Goal: Task Accomplishment & Management: Complete application form

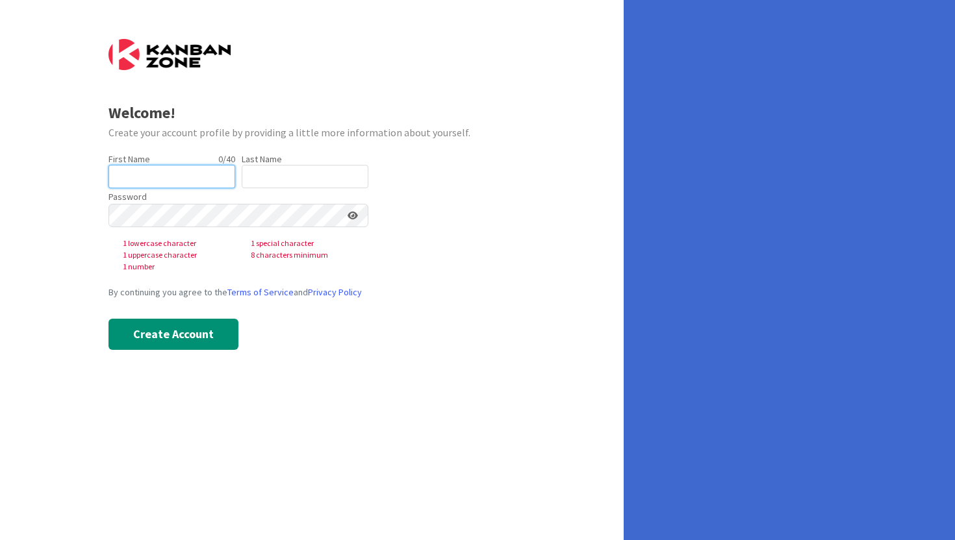
click at [171, 184] on input "text" at bounding box center [171, 176] width 127 height 23
type input "[PERSON_NAME]"
click at [283, 184] on input "text" at bounding box center [305, 176] width 127 height 23
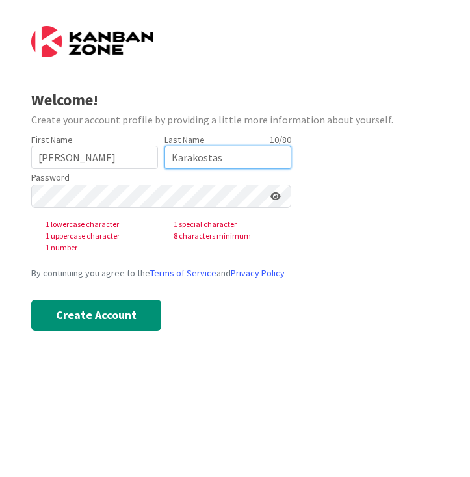
type input "Karakostas"
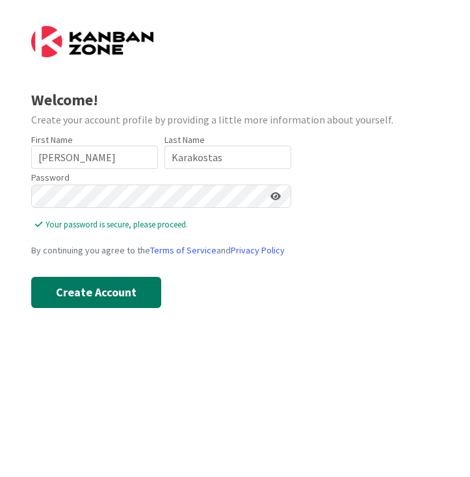
click at [90, 292] on button "Create Account" at bounding box center [96, 292] width 130 height 31
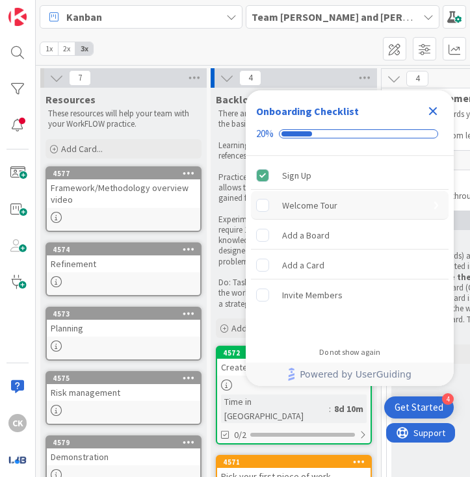
click at [264, 204] on rect "Welcome Tour is incomplete." at bounding box center [263, 205] width 12 height 12
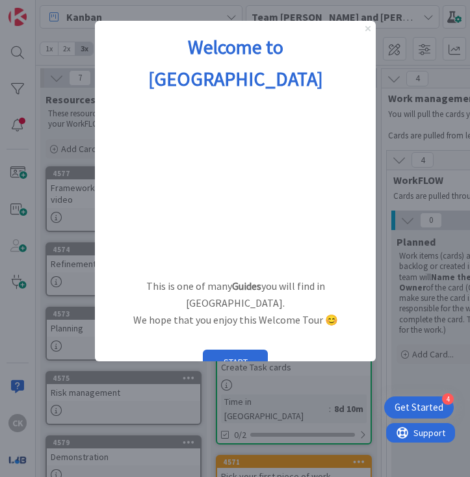
click at [366, 29] on icon "Close Preview" at bounding box center [366, 28] width 5 height 5
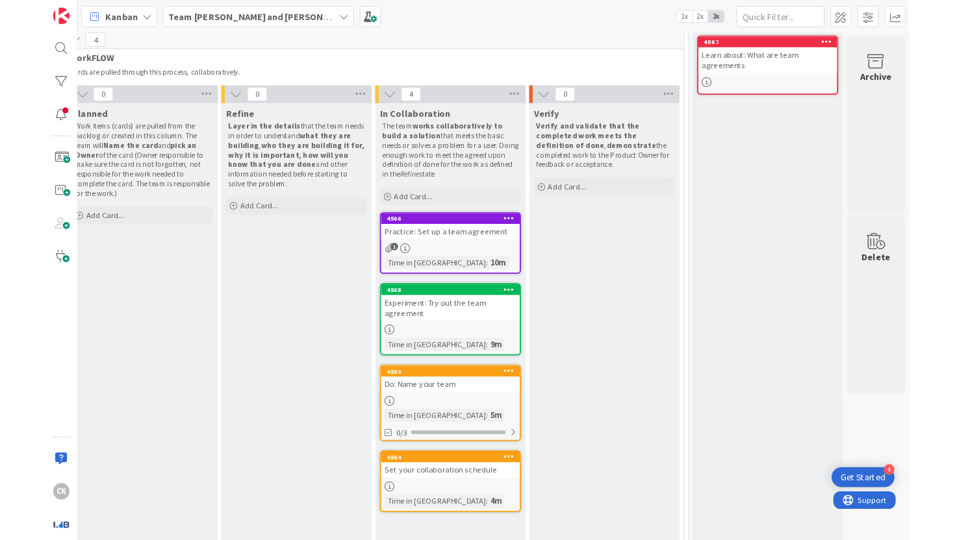
scroll to position [144, 367]
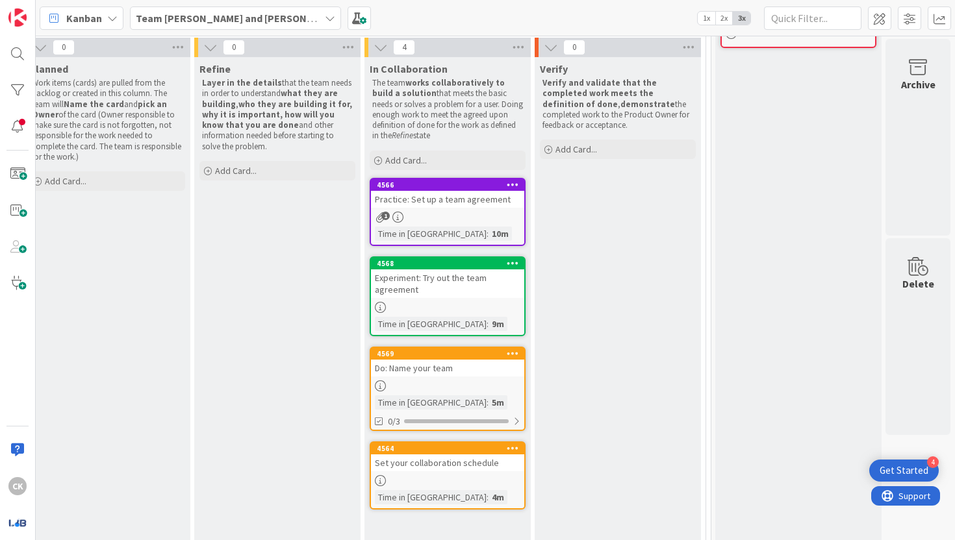
click at [455, 216] on div "1" at bounding box center [447, 217] width 153 height 11
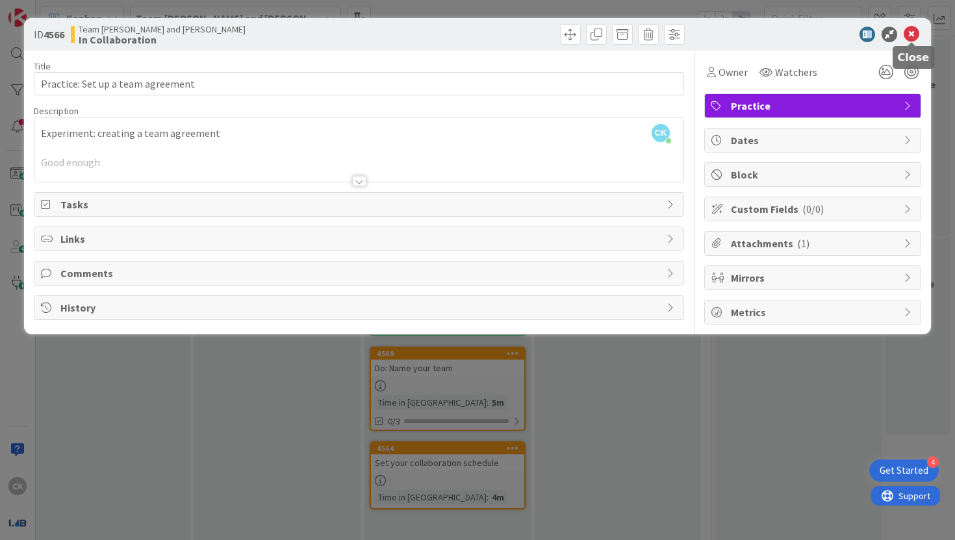
click at [912, 36] on icon at bounding box center [911, 35] width 16 height 16
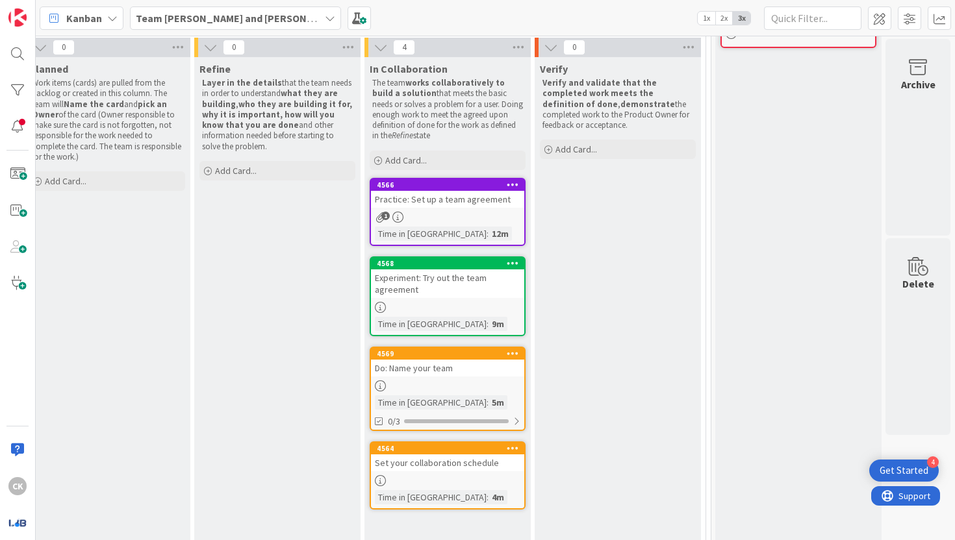
click at [446, 375] on div "Do: Name your team" at bounding box center [447, 368] width 153 height 17
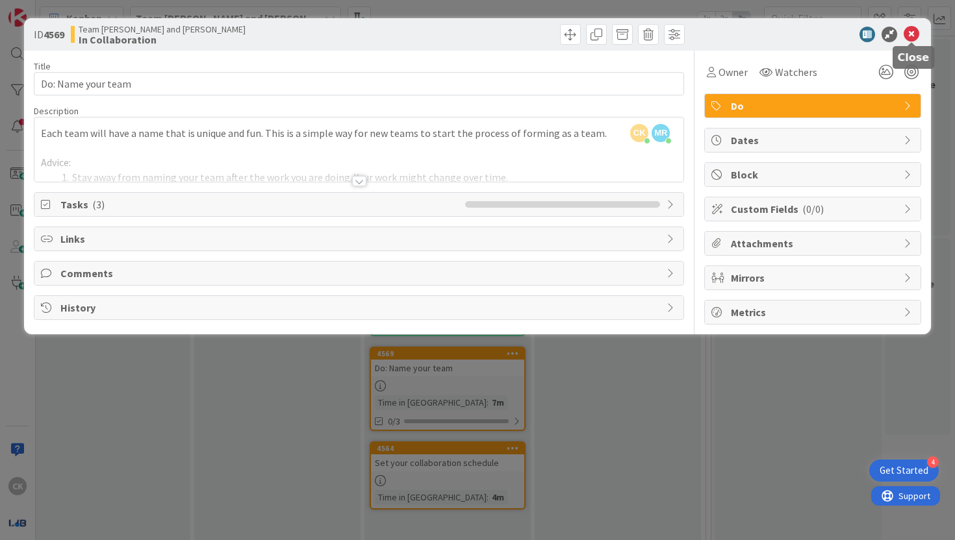
click at [912, 32] on icon at bounding box center [911, 35] width 16 height 16
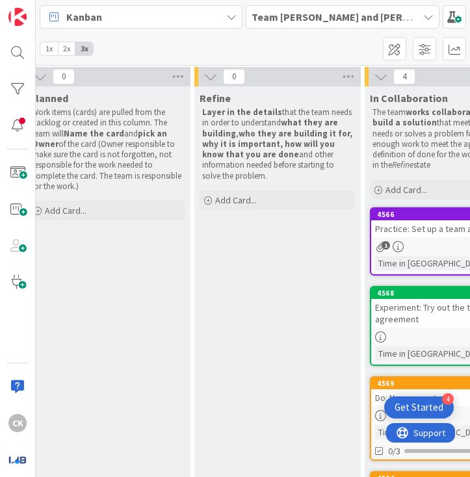
click at [349, 12] on b "Team [PERSON_NAME] and [PERSON_NAME]" at bounding box center [354, 16] width 207 height 13
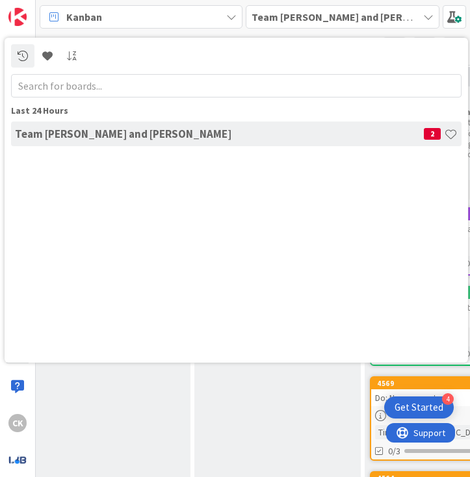
click at [382, 21] on b "Team [PERSON_NAME] and [PERSON_NAME]" at bounding box center [354, 16] width 207 height 13
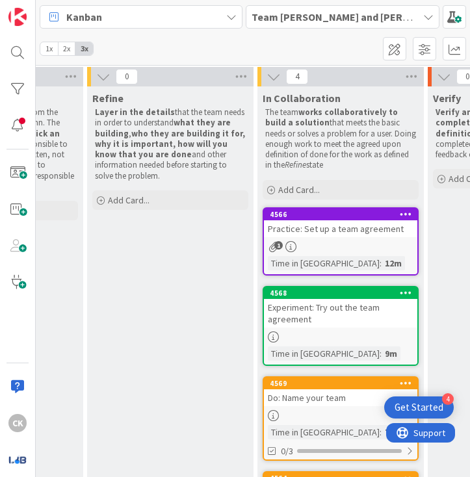
scroll to position [144, 487]
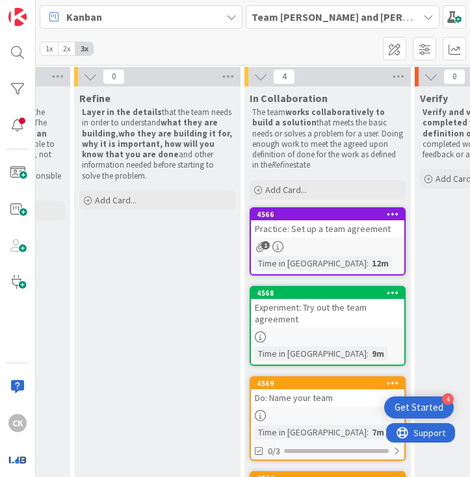
click at [292, 22] on b "Team [PERSON_NAME] and [PERSON_NAME]" at bounding box center [354, 16] width 207 height 13
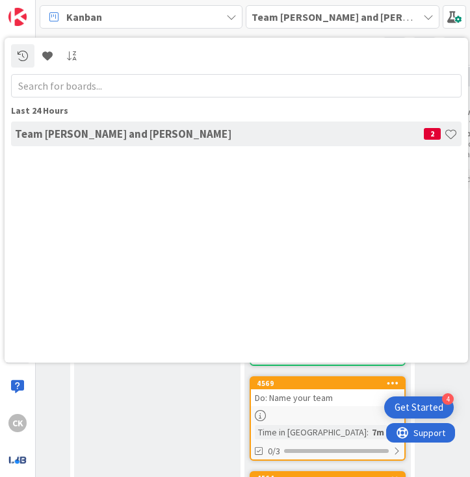
click at [265, 139] on h4 "Team [PERSON_NAME] and [PERSON_NAME]" at bounding box center [219, 133] width 408 height 13
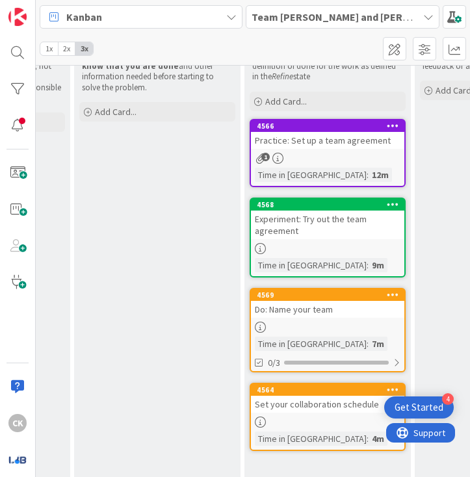
scroll to position [236, 487]
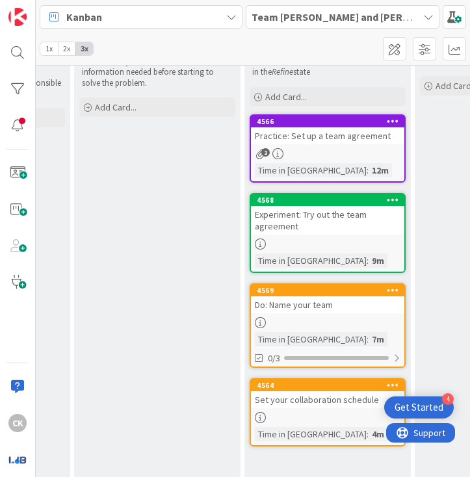
click at [312, 297] on div "Do: Name your team" at bounding box center [327, 304] width 153 height 17
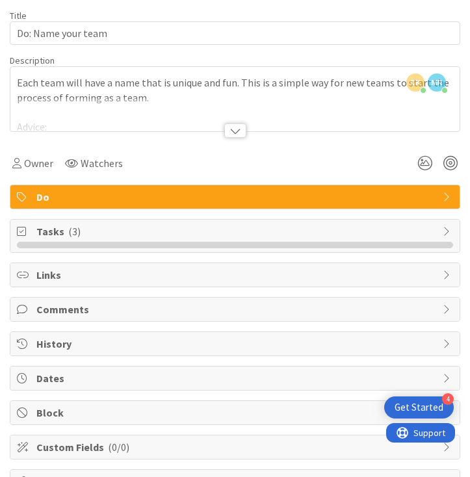
scroll to position [54, 0]
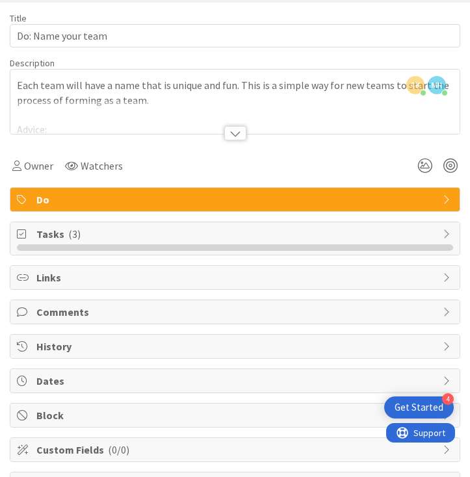
click at [229, 132] on div at bounding box center [235, 133] width 22 height 14
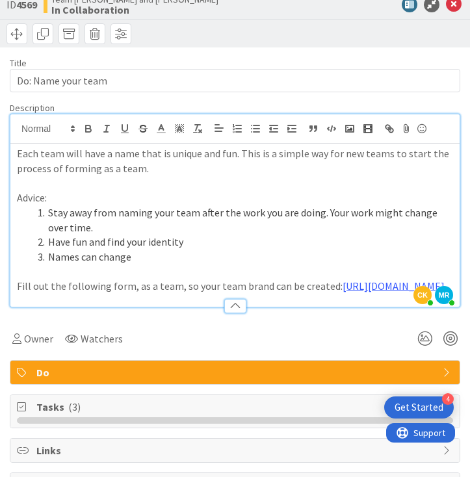
scroll to position [0, 0]
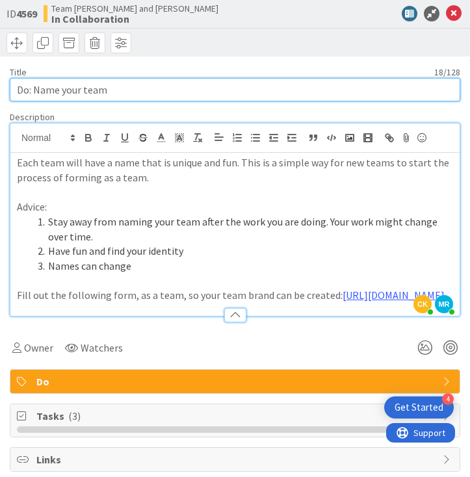
click at [186, 97] on input "Do: Name your team" at bounding box center [235, 89] width 450 height 23
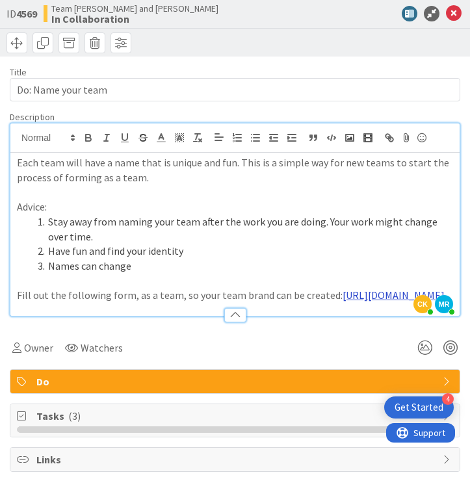
click at [342, 301] on link "[URL][DOMAIN_NAME]" at bounding box center [393, 294] width 102 height 13
click at [184, 353] on link "[URL][DOMAIN_NAME]" at bounding box center [201, 350] width 89 height 17
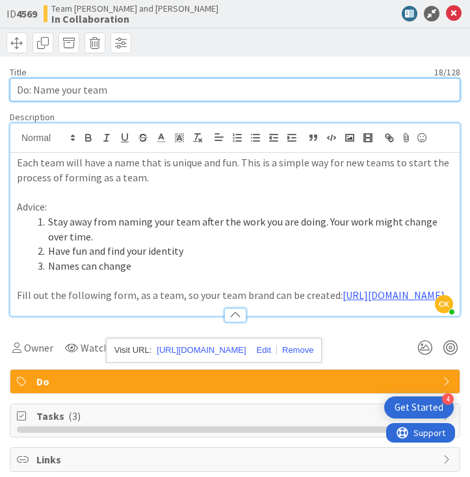
click at [246, 88] on input "Do: Name your team" at bounding box center [235, 89] width 450 height 23
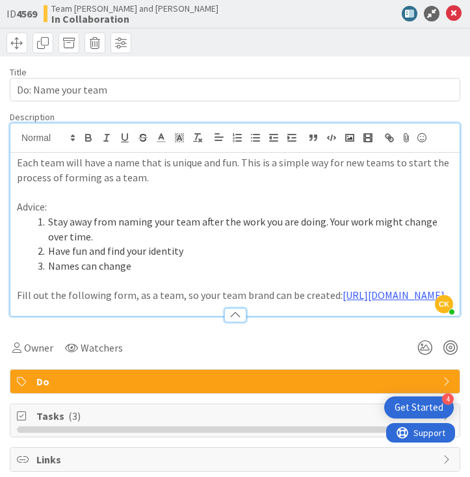
click at [263, 60] on div "Title 18 / 128 Do: Name your team Description CK [PERSON_NAME] joined 13 m ago …" at bounding box center [235, 299] width 450 height 484
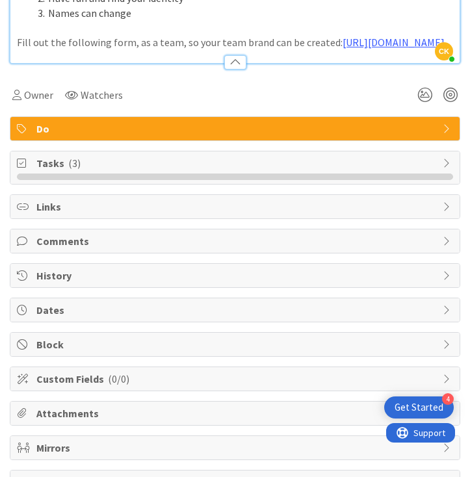
scroll to position [290, 0]
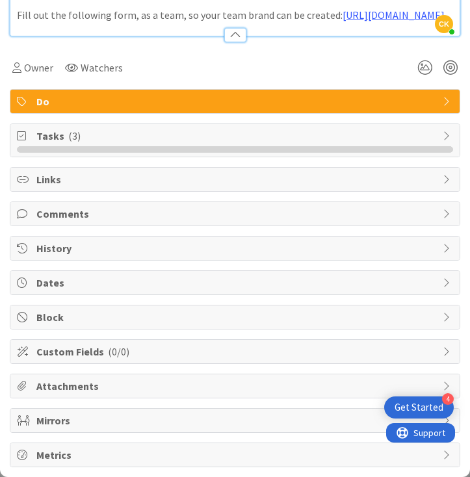
click at [231, 221] on span "Comments" at bounding box center [235, 214] width 399 height 16
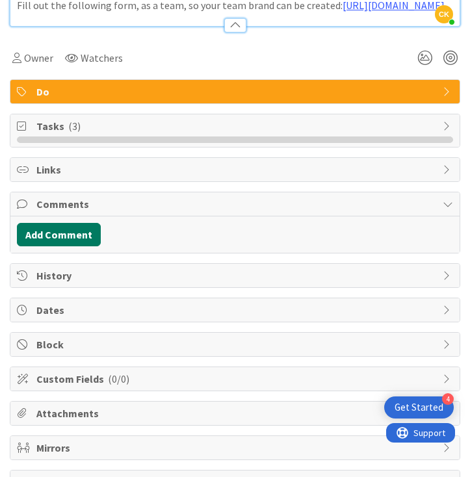
click at [77, 246] on button "Add Comment" at bounding box center [59, 234] width 84 height 23
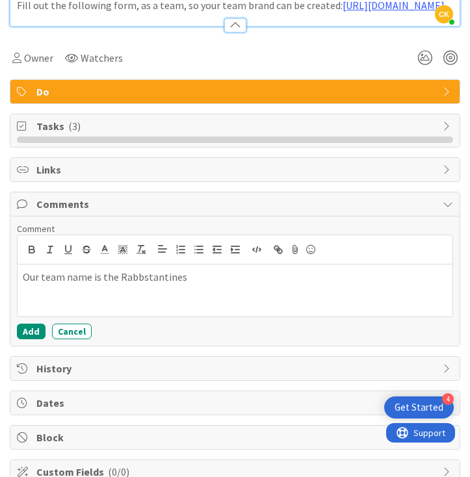
click at [101, 284] on p "Our team name is the Rabbstantines" at bounding box center [235, 277] width 424 height 15
click at [102, 284] on p "Our team name is the Rabbstantines" at bounding box center [235, 277] width 424 height 15
click at [105, 284] on p "Our team name is the Rabbstantines" at bounding box center [235, 277] width 424 height 15
click at [30, 339] on button "Add" at bounding box center [31, 331] width 29 height 16
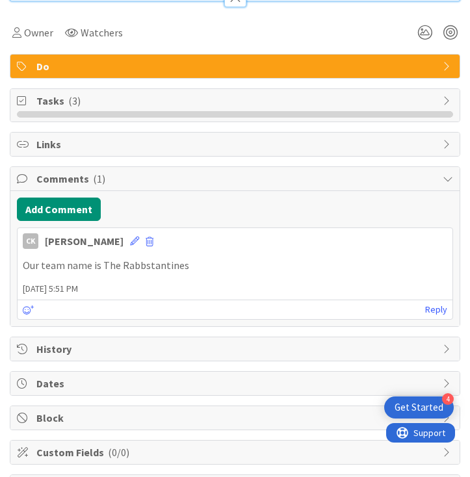
scroll to position [308, 0]
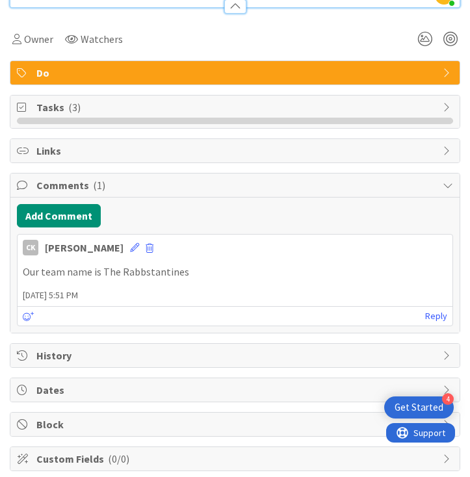
click at [270, 193] on span "Comments ( 1 )" at bounding box center [235, 185] width 399 height 16
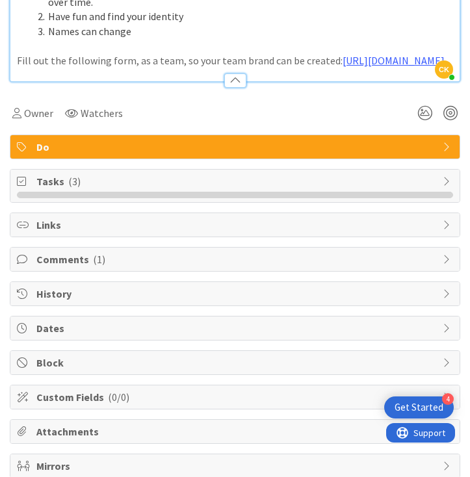
scroll to position [231, 0]
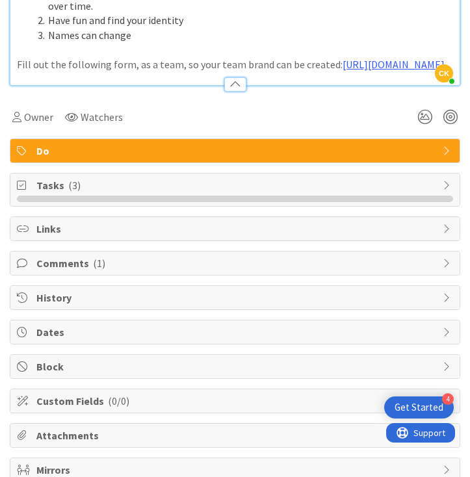
click at [270, 193] on span "Tasks ( 3 )" at bounding box center [235, 185] width 399 height 16
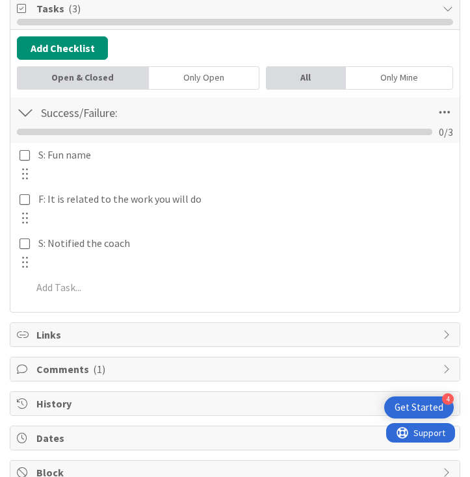
scroll to position [411, 0]
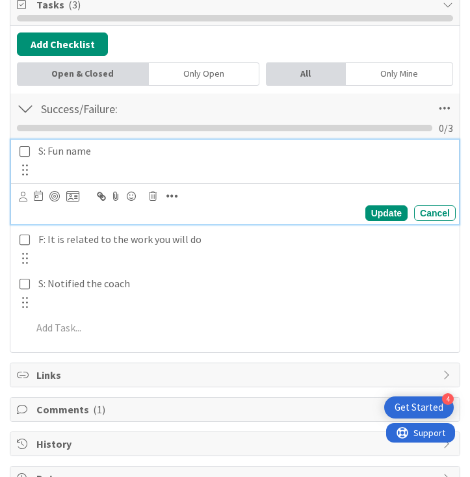
click at [25, 157] on icon at bounding box center [24, 151] width 10 height 12
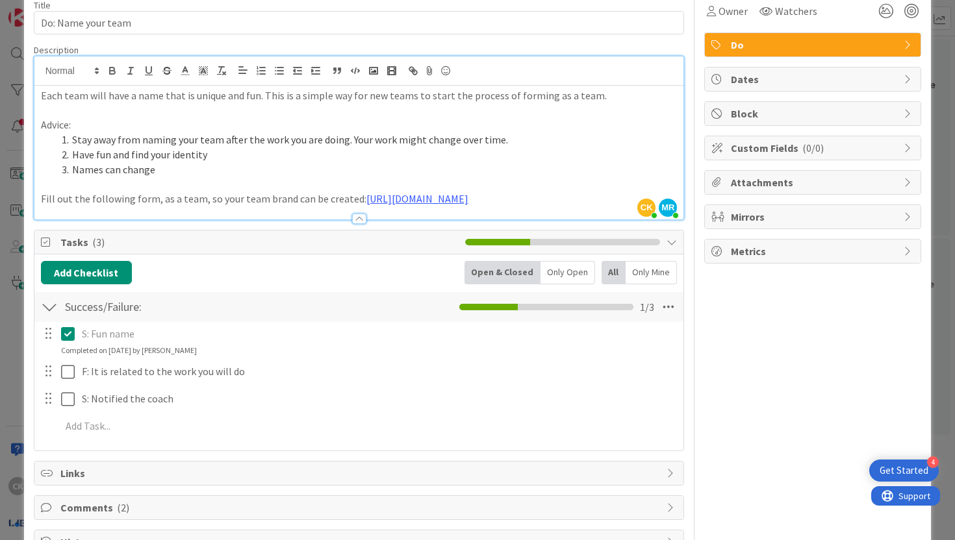
scroll to position [0, 0]
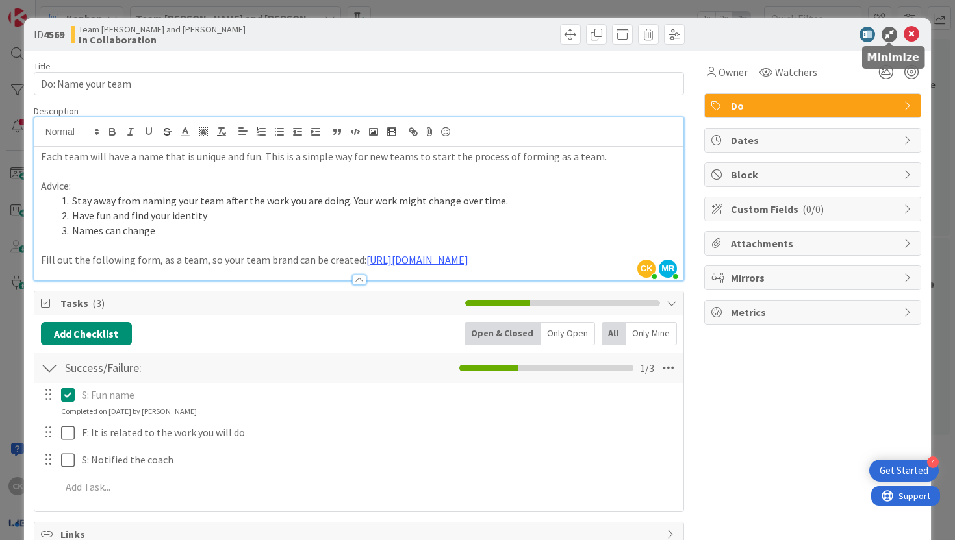
click at [891, 29] on icon at bounding box center [889, 35] width 16 height 16
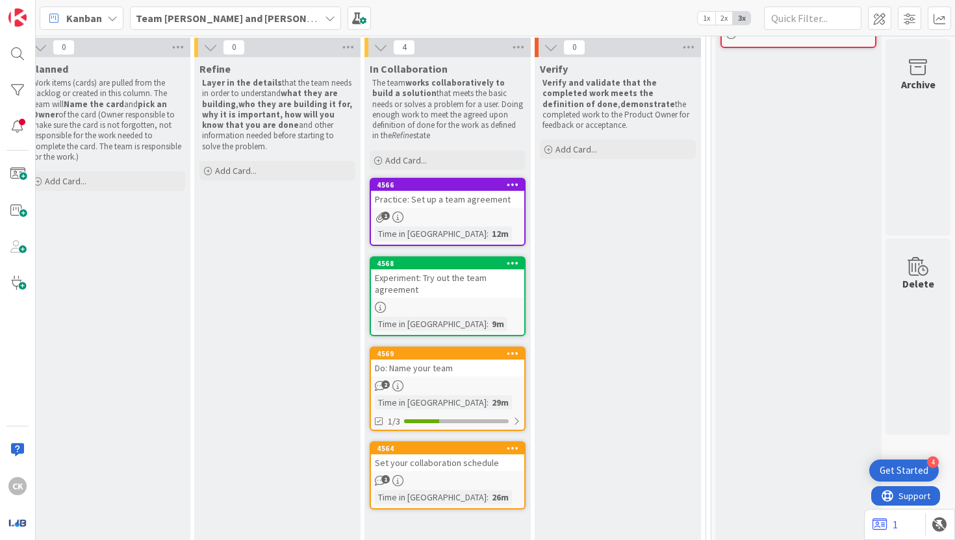
click at [380, 384] on icon "2" at bounding box center [380, 386] width 11 height 11
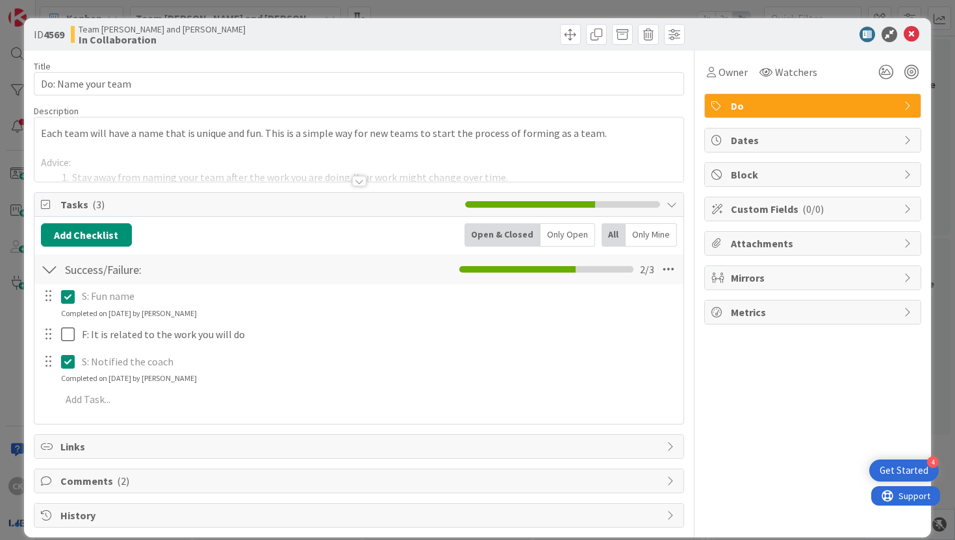
scroll to position [16, 0]
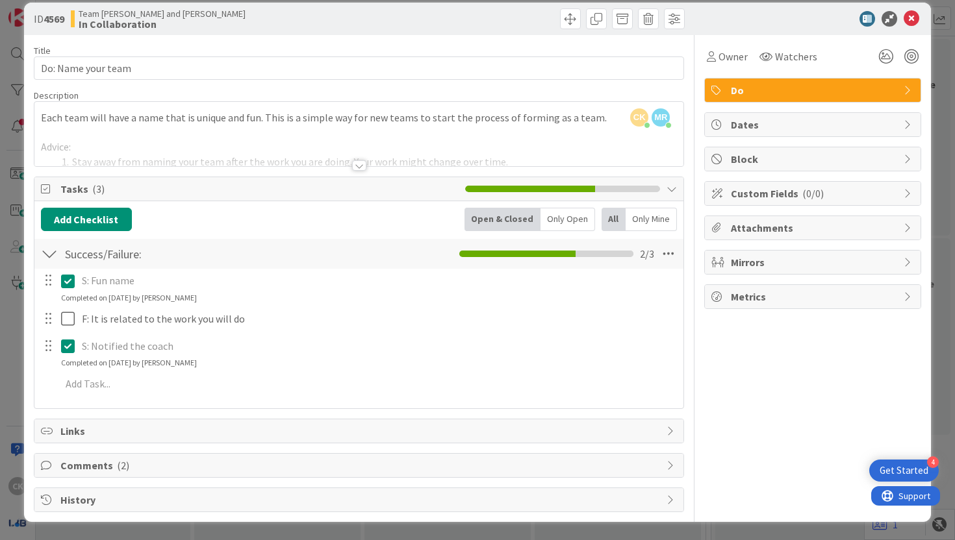
click at [348, 460] on span "Comments ( 2 )" at bounding box center [360, 466] width 600 height 16
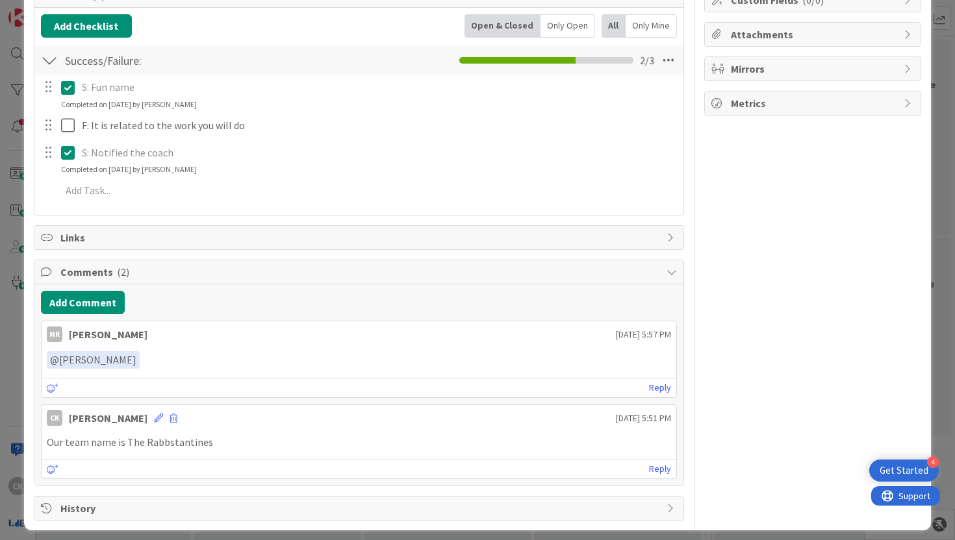
scroll to position [218, 0]
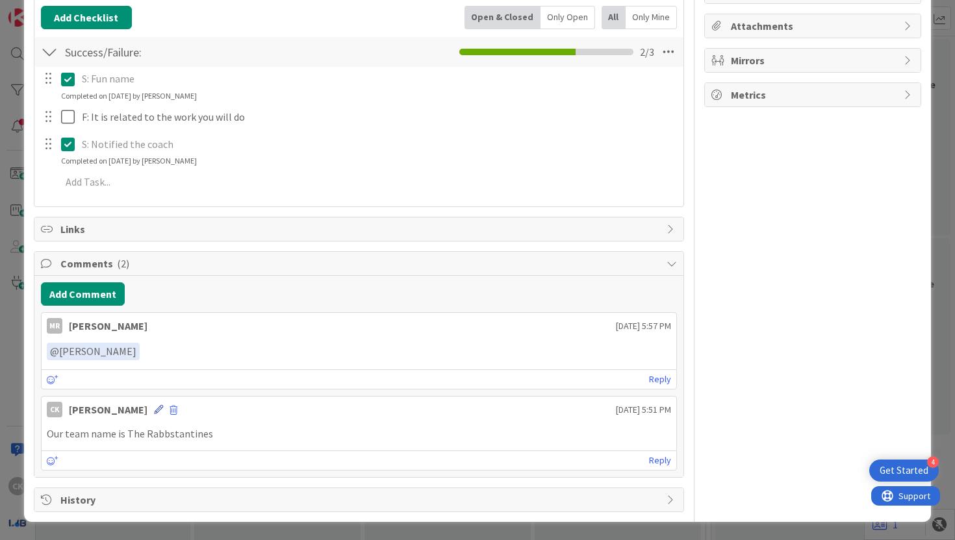
click at [163, 407] on icon at bounding box center [158, 409] width 9 height 9
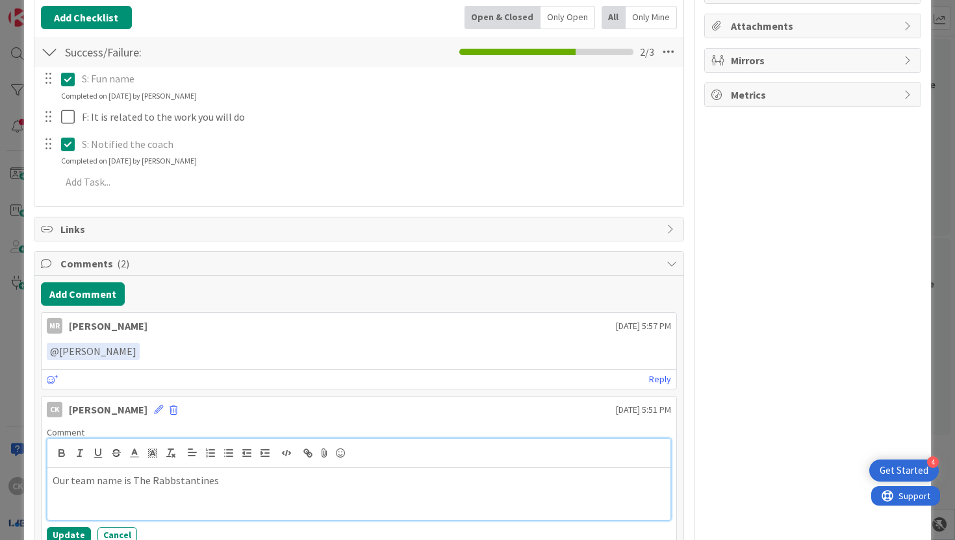
click at [53, 479] on p "Our team name is The Rabbstantines" at bounding box center [359, 480] width 613 height 15
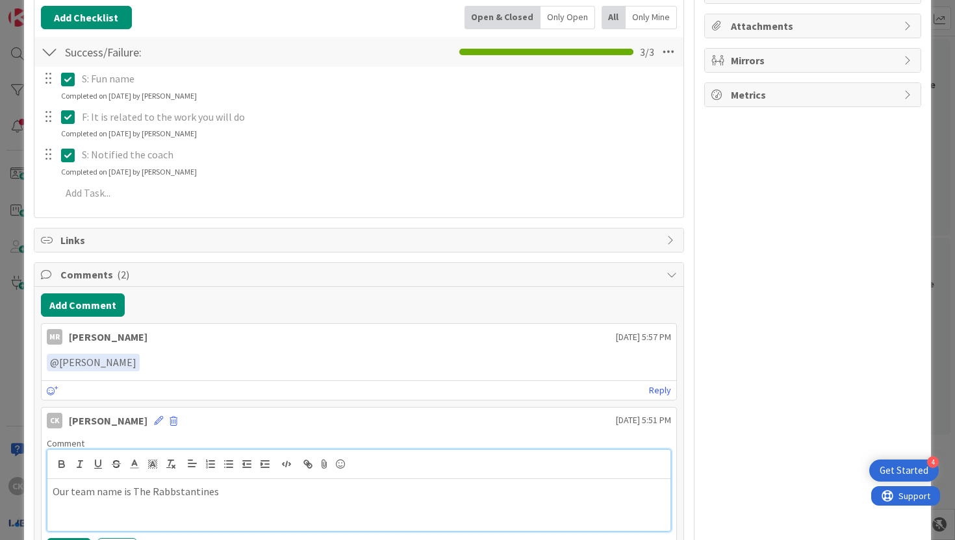
scroll to position [229, 0]
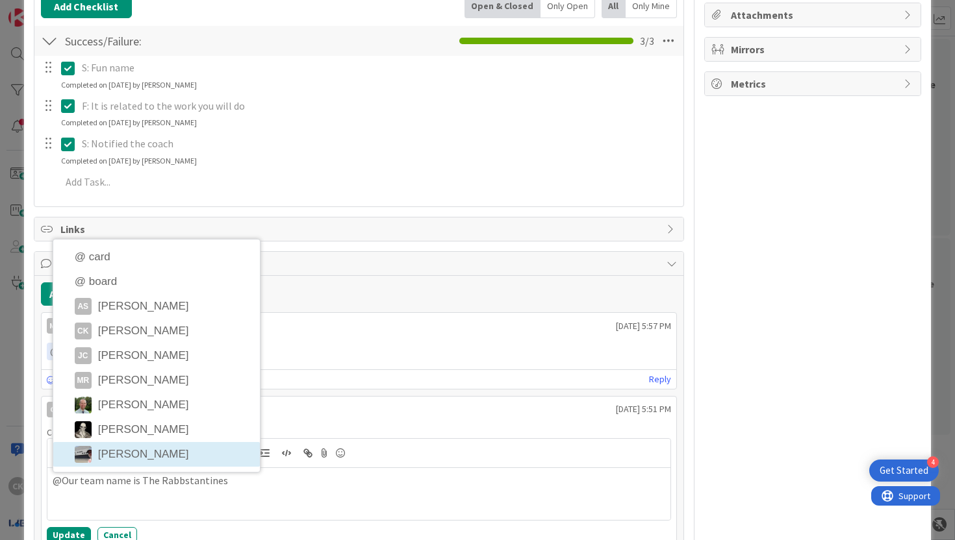
click at [110, 452] on li "[PERSON_NAME]" at bounding box center [156, 454] width 207 height 25
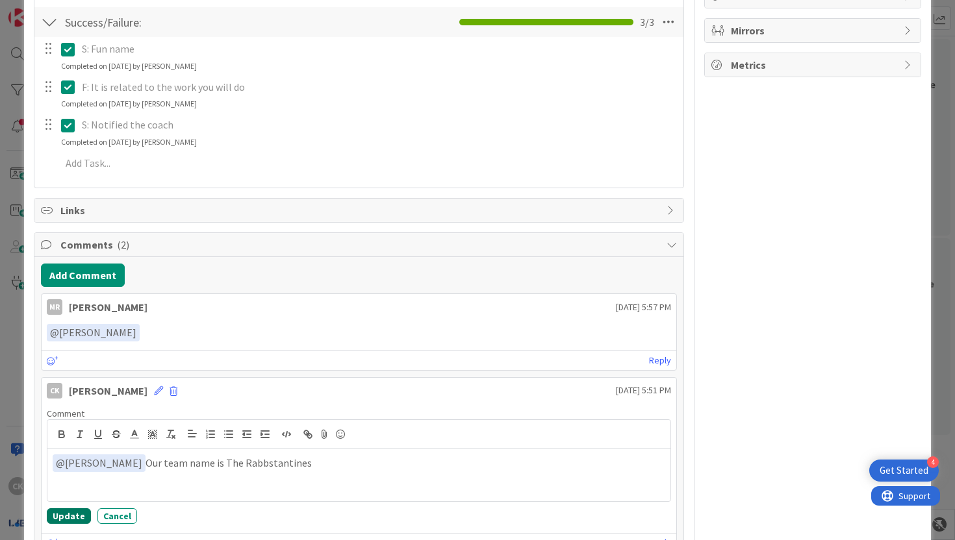
click at [71, 514] on button "Update" at bounding box center [69, 517] width 44 height 16
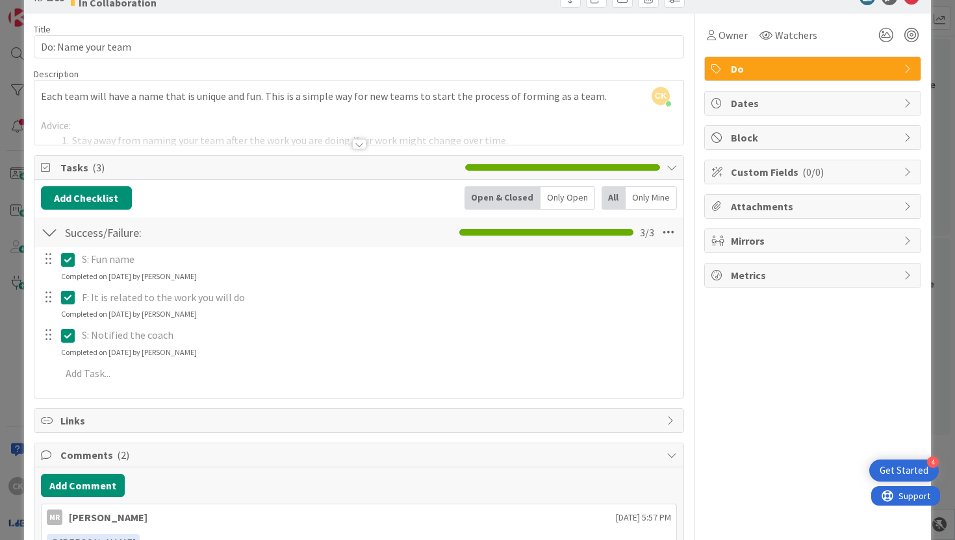
scroll to position [0, 0]
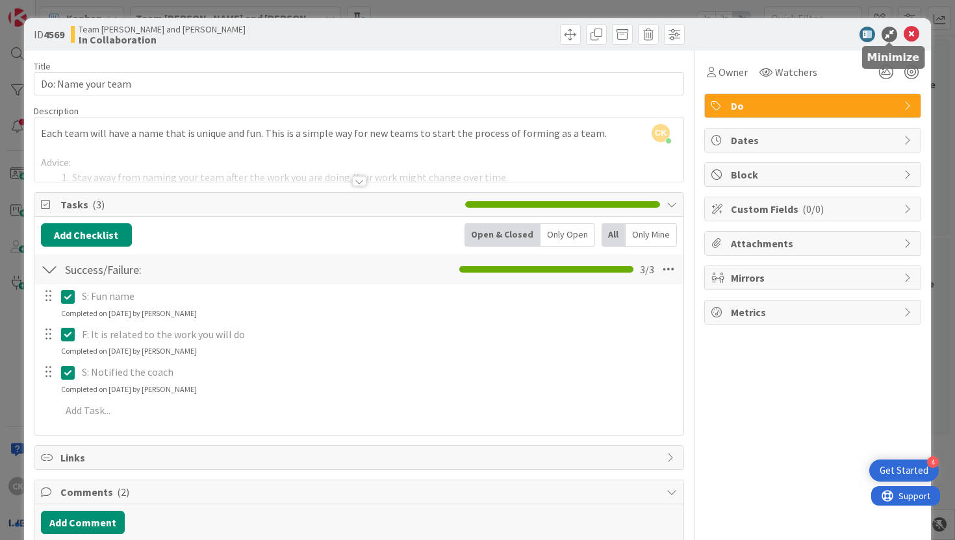
click at [893, 35] on icon at bounding box center [889, 35] width 16 height 16
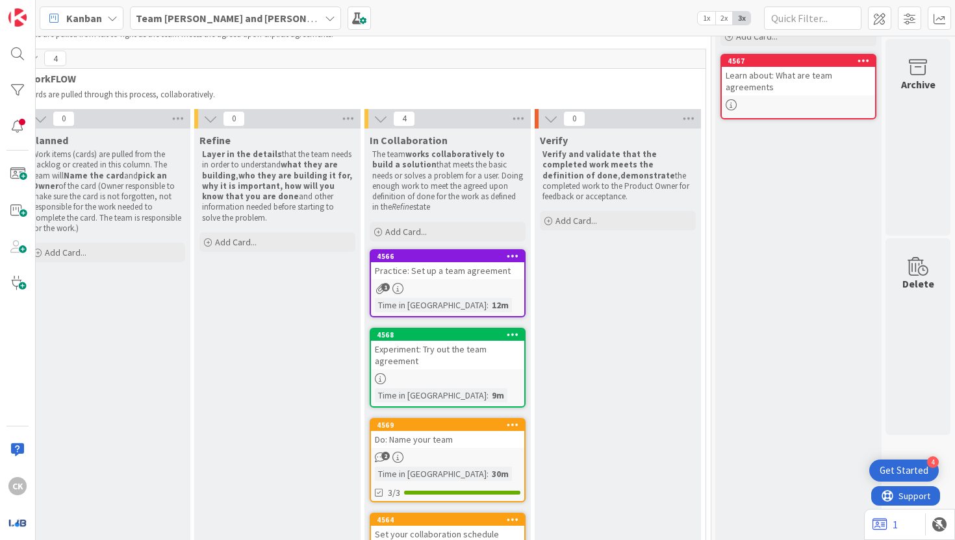
scroll to position [102, 367]
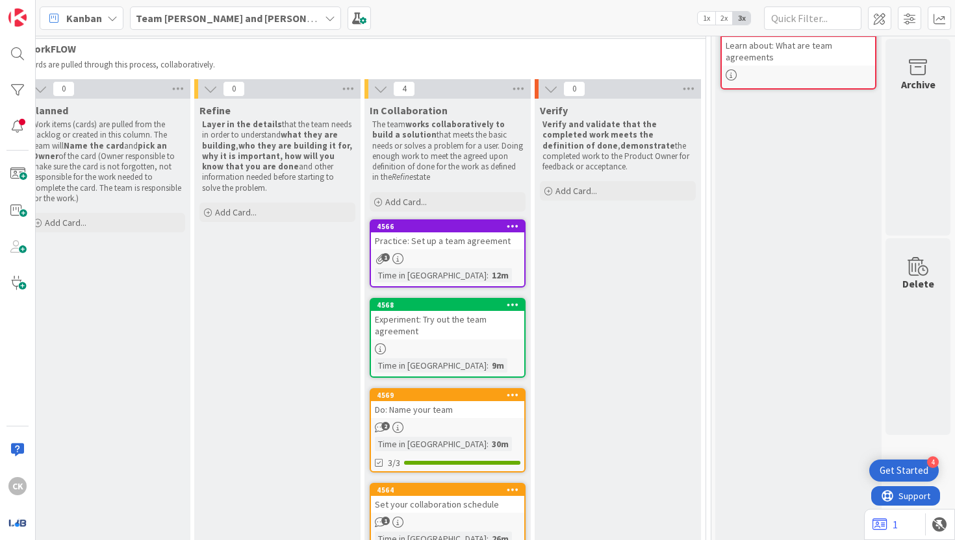
click at [446, 259] on div "1" at bounding box center [447, 258] width 153 height 11
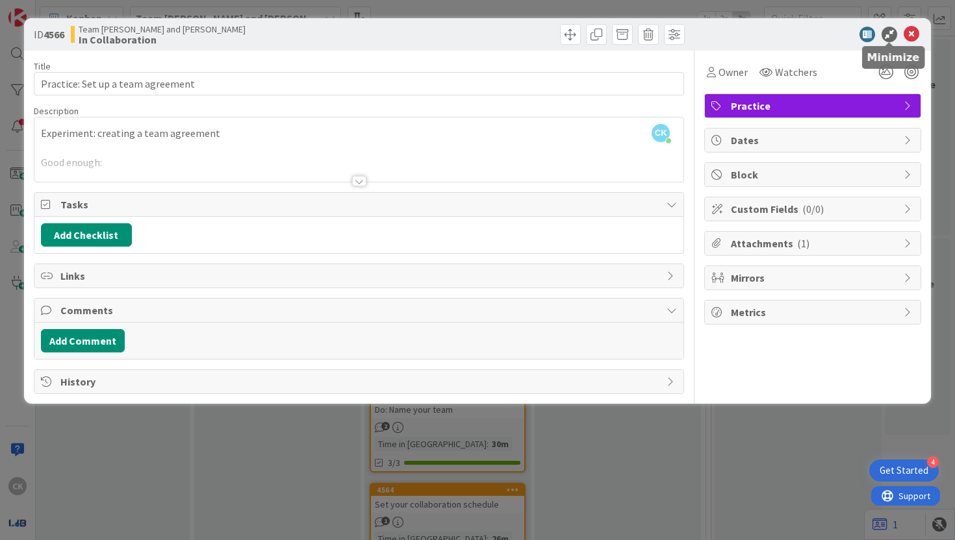
click at [883, 35] on icon at bounding box center [889, 35] width 16 height 16
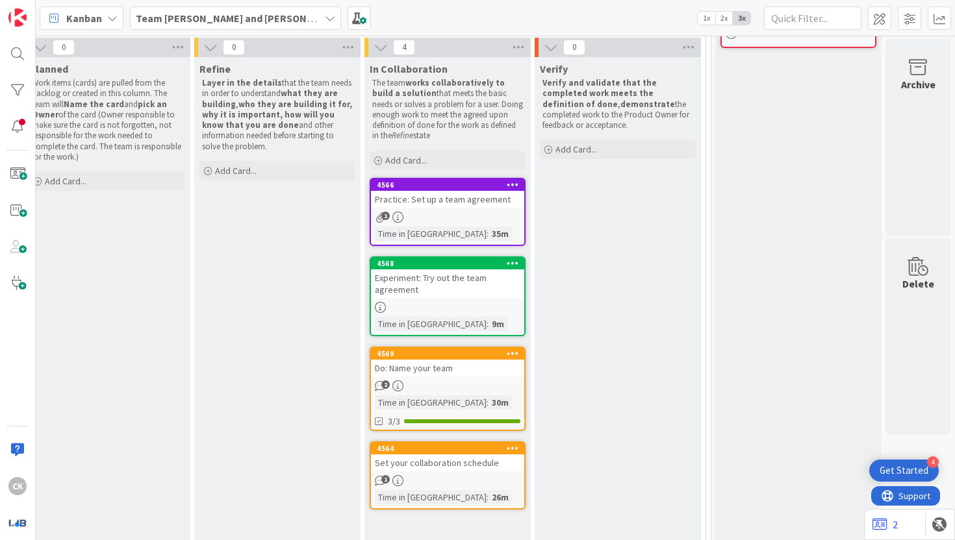
click at [440, 479] on div "1" at bounding box center [447, 480] width 153 height 11
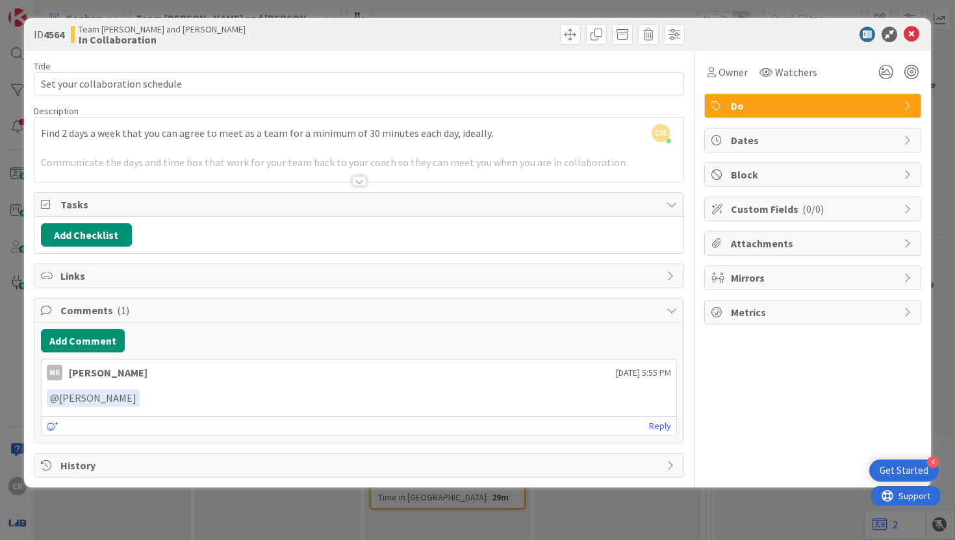
click at [358, 178] on div at bounding box center [359, 181] width 14 height 10
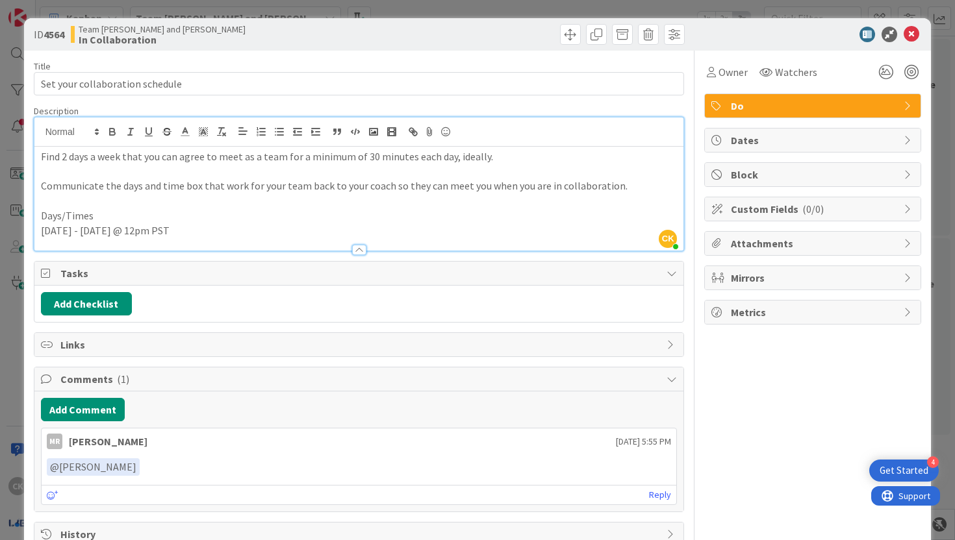
scroll to position [34, 0]
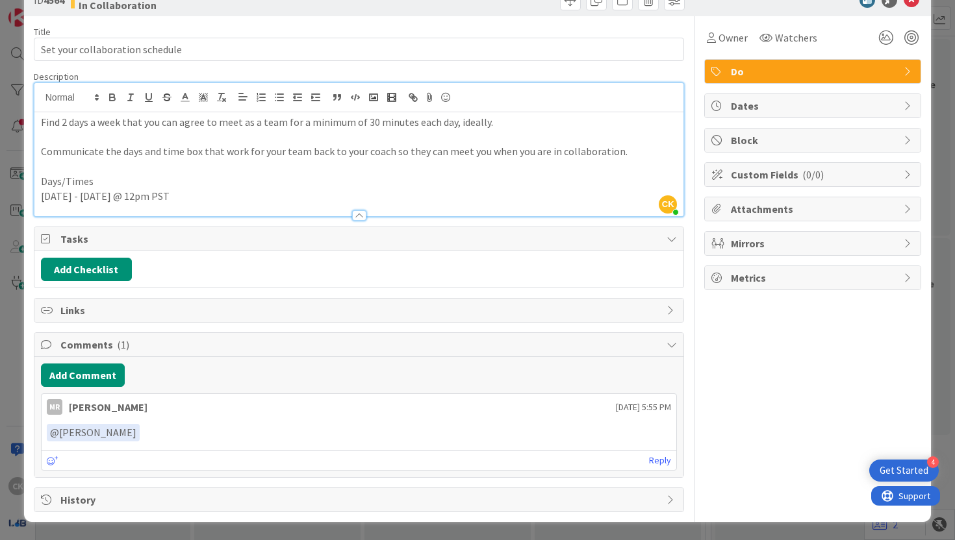
click at [17, 95] on div "ID 4564 Team [PERSON_NAME] and [PERSON_NAME] In Collaboration Title 31 / 128 Se…" at bounding box center [477, 270] width 955 height 540
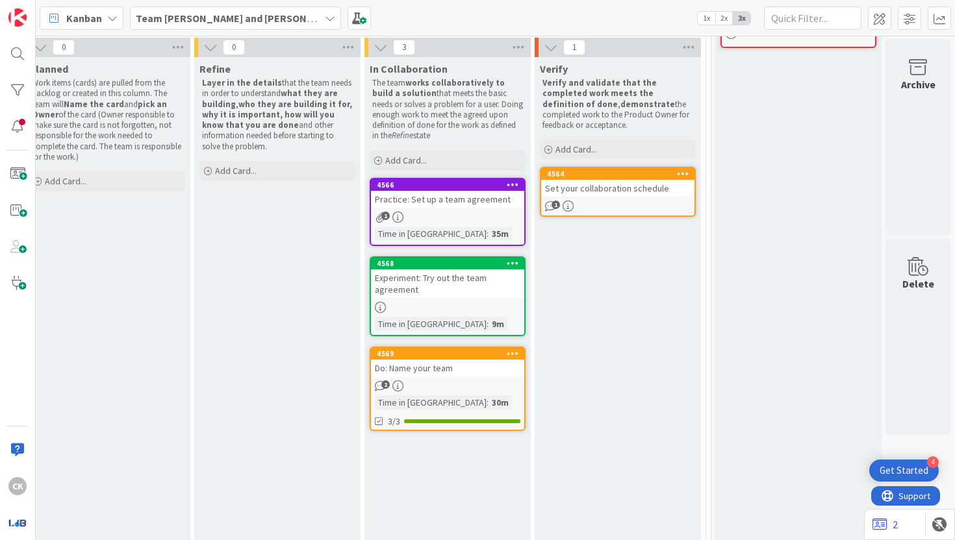
scroll to position [113, 367]
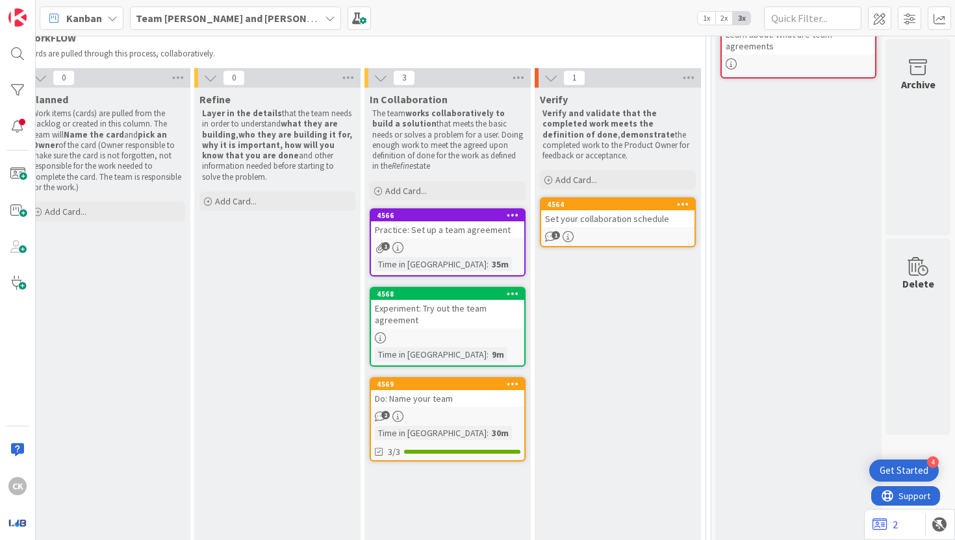
click at [554, 240] on icon "1" at bounding box center [550, 236] width 11 height 11
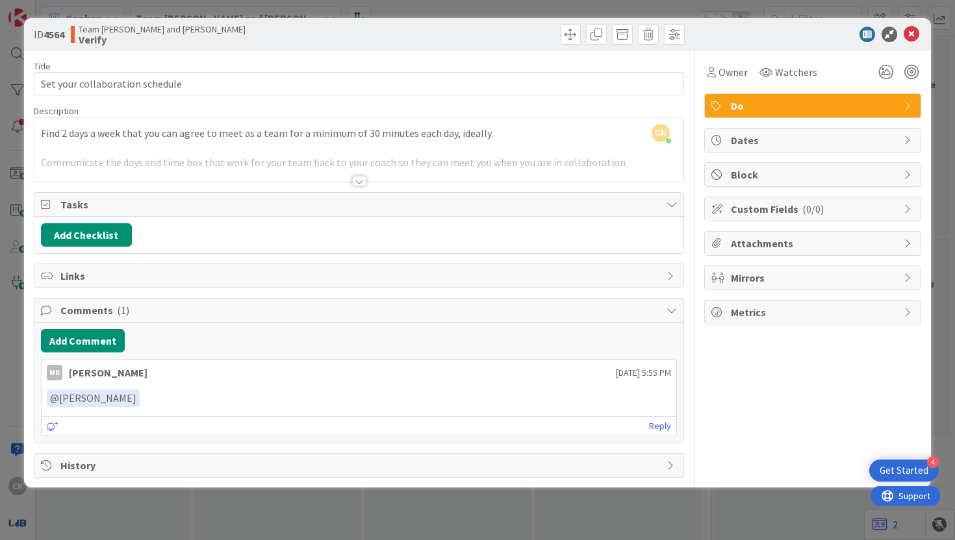
click at [363, 185] on div at bounding box center [359, 181] width 14 height 10
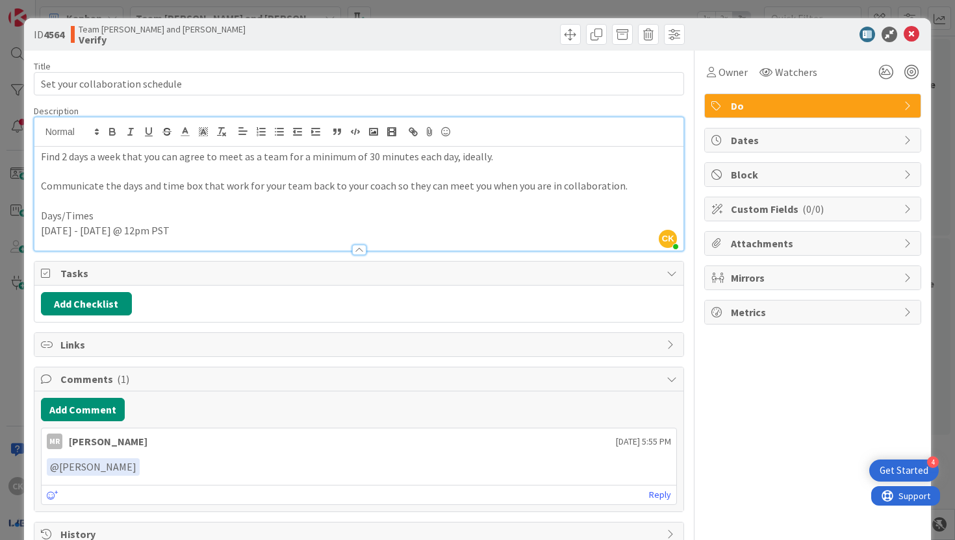
click at [889, 44] on div "ID 4564 Team [PERSON_NAME] and [PERSON_NAME]" at bounding box center [477, 34] width 907 height 32
click at [885, 32] on icon at bounding box center [889, 35] width 16 height 16
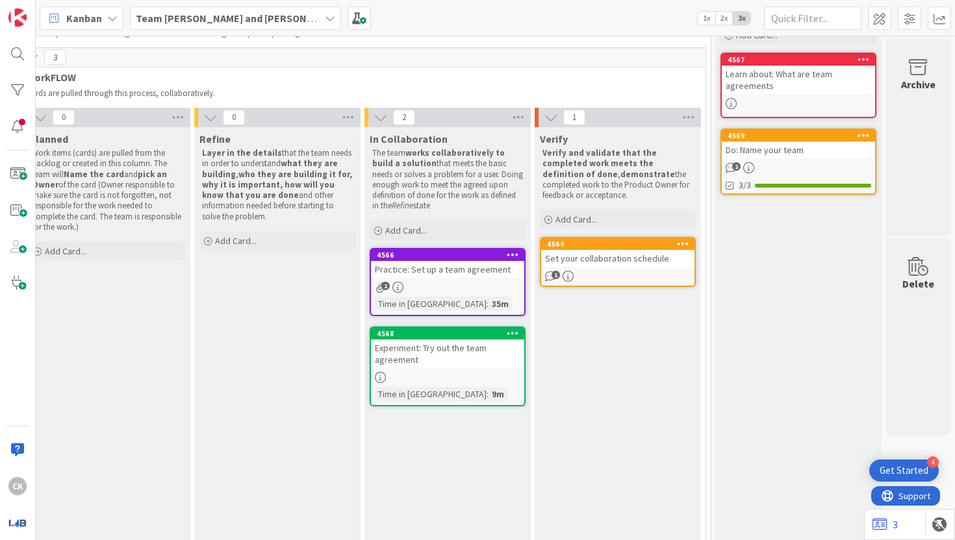
scroll to position [113, 367]
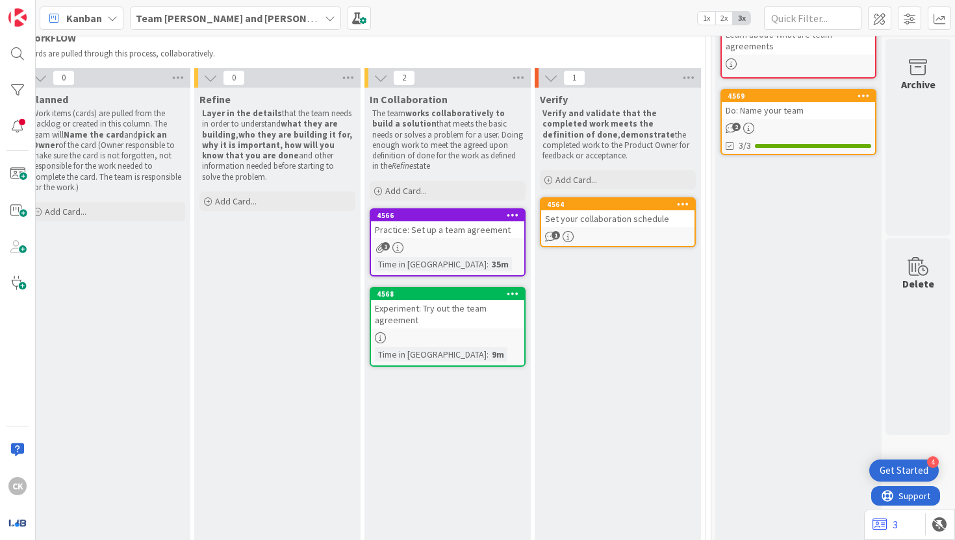
click at [466, 315] on div "Experiment: Try out the team agreement" at bounding box center [447, 314] width 153 height 29
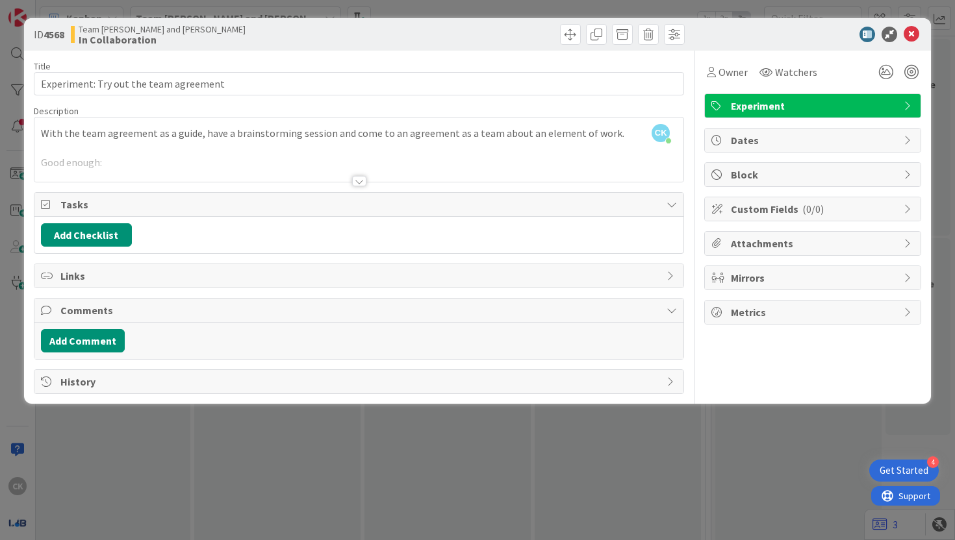
click at [365, 181] on div at bounding box center [359, 181] width 14 height 10
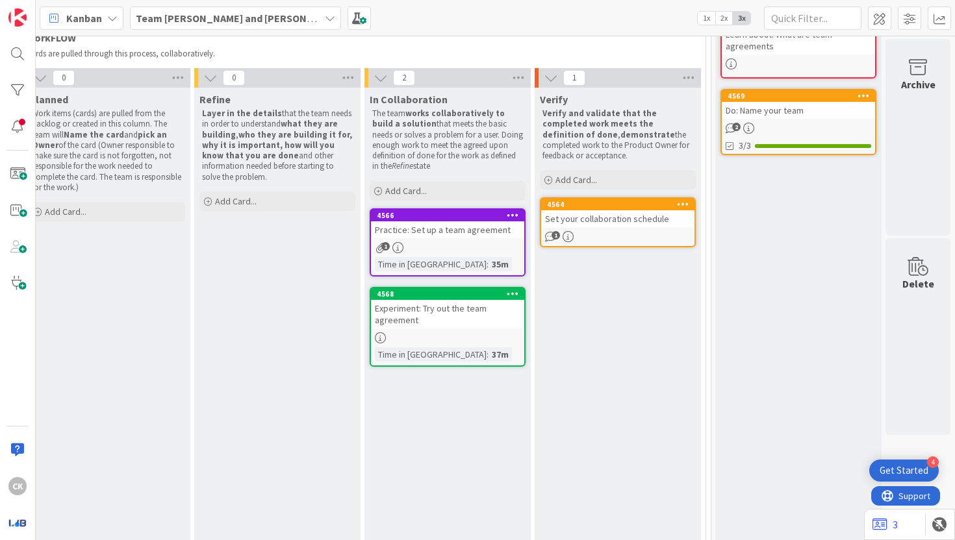
click at [485, 224] on div "Practice: Set up a team agreement" at bounding box center [447, 229] width 153 height 17
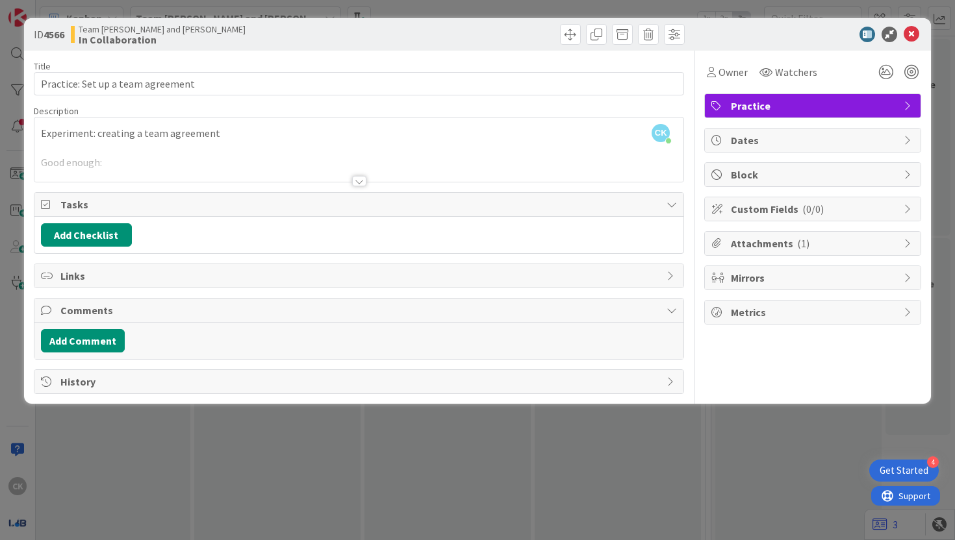
click at [104, 154] on div at bounding box center [358, 165] width 649 height 33
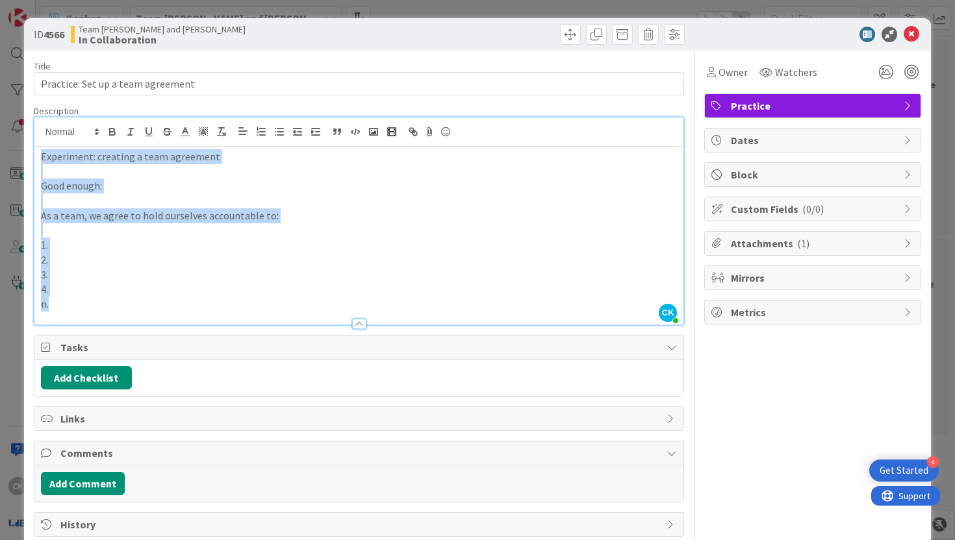
drag, startPoint x: 42, startPoint y: 158, endPoint x: 170, endPoint y: 319, distance: 204.8
click at [170, 319] on div "Description CK [PERSON_NAME] just joined Experiment: creating a team agreement …" at bounding box center [359, 215] width 651 height 220
copy div "Experiment: creating a team agreement Good enough: As a team, we agree to hold …"
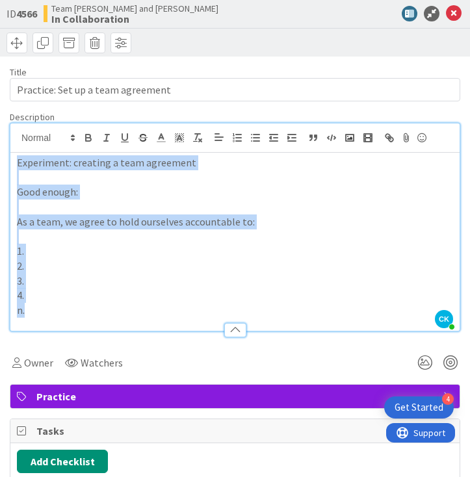
click at [69, 234] on p at bounding box center [235, 236] width 436 height 15
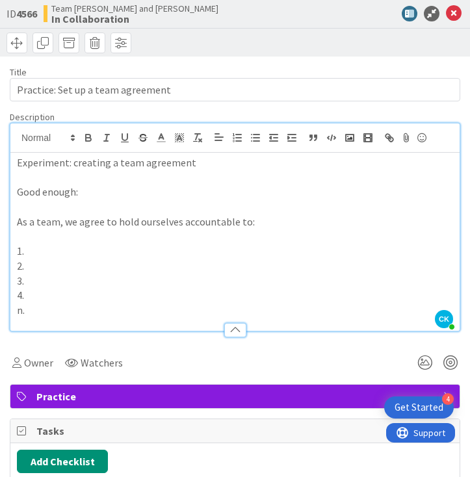
click at [62, 247] on p "1." at bounding box center [235, 251] width 436 height 15
click at [48, 251] on span at bounding box center [48, 251] width 0 height 15
click at [118, 251] on li "Communicating openly and respectfully with one another." at bounding box center [242, 251] width 420 height 15
click at [48, 253] on span at bounding box center [48, 251] width 0 height 15
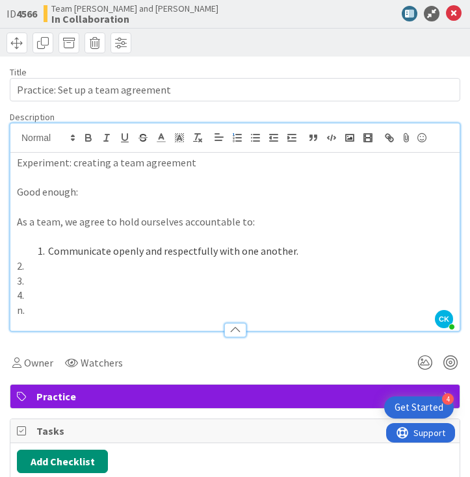
click at [25, 271] on p "2." at bounding box center [235, 265] width 436 height 15
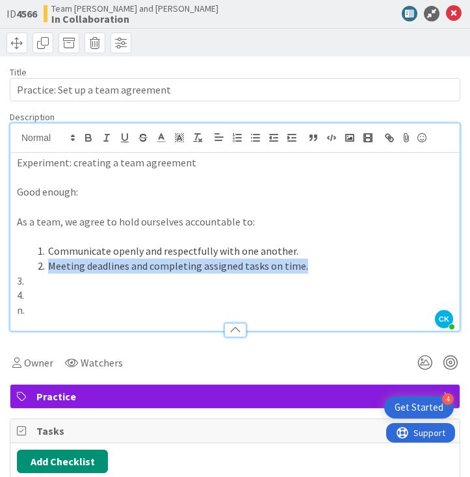
drag, startPoint x: 303, startPoint y: 264, endPoint x: 51, endPoint y: 266, distance: 251.3
click at [51, 267] on li "Meeting deadlines and completing assigned tasks on time." at bounding box center [242, 265] width 420 height 15
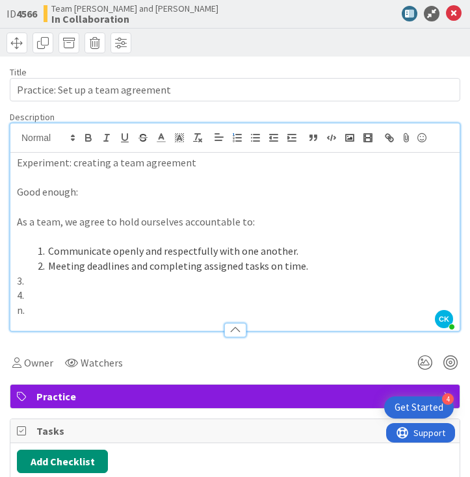
click at [50, 287] on p "3." at bounding box center [235, 280] width 436 height 15
click at [85, 268] on li "Meeting deadlines and completing assigned tasks on time." at bounding box center [242, 265] width 420 height 15
click at [108, 249] on li "Communicate openly and respectfully with one another." at bounding box center [242, 251] width 420 height 15
click at [142, 281] on li at bounding box center [242, 280] width 420 height 15
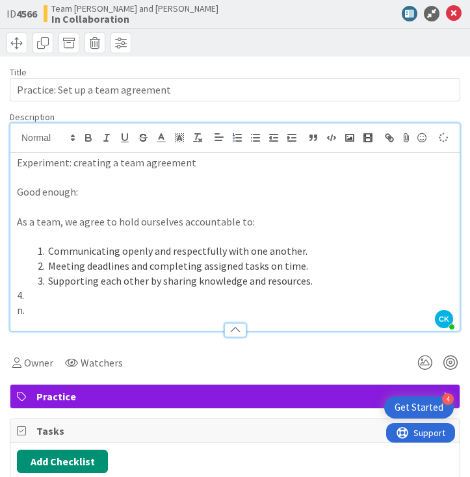
click at [127, 294] on p "4." at bounding box center [235, 295] width 436 height 15
click at [77, 315] on p "n." at bounding box center [235, 310] width 436 height 15
click at [22, 310] on p "n." at bounding box center [235, 310] width 436 height 15
click at [33, 309] on p "5." at bounding box center [235, 310] width 436 height 15
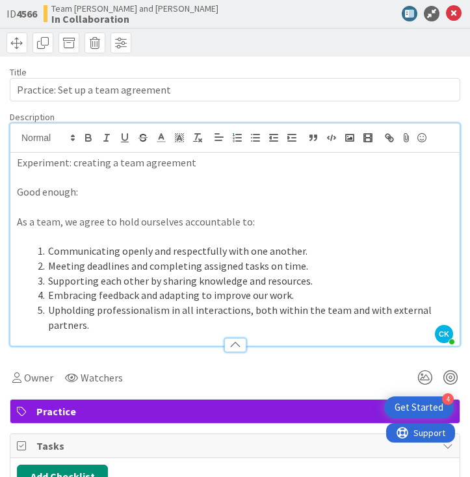
click at [175, 366] on div "Owner Watchers" at bounding box center [235, 377] width 450 height 23
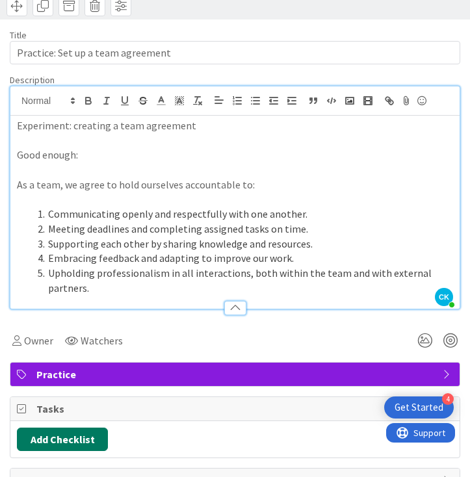
scroll to position [22, 0]
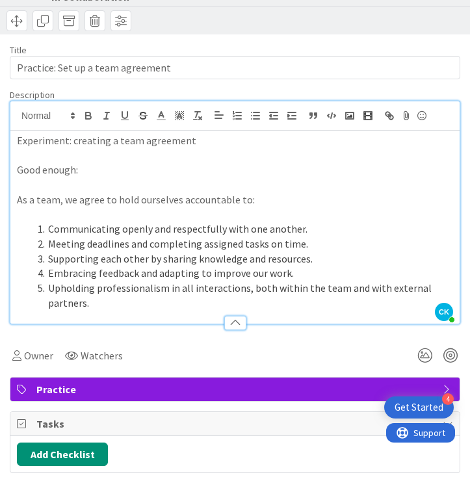
click at [245, 340] on div "Owner Watchers" at bounding box center [235, 350] width 450 height 33
click at [286, 86] on div "Title 33 / 128 Practice: Set up a team agreement Description CK [PERSON_NAME] j…" at bounding box center [235, 323] width 450 height 579
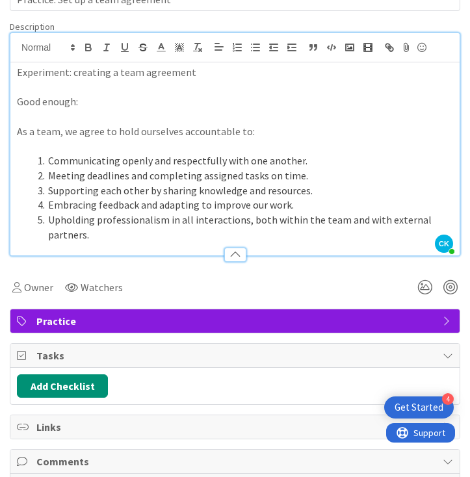
scroll to position [94, 0]
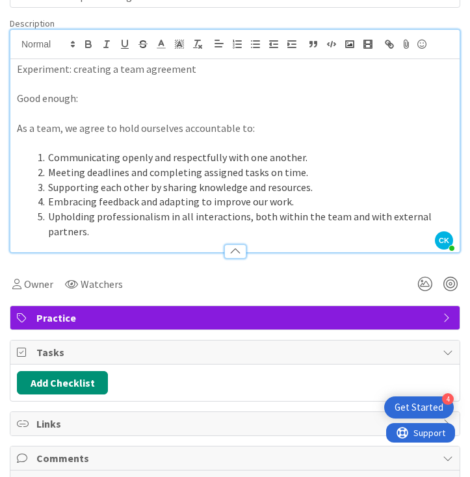
click at [172, 16] on div "Title 33 / 128 Practice: Set up a team agreement Description CK [PERSON_NAME] j…" at bounding box center [235, 252] width 450 height 579
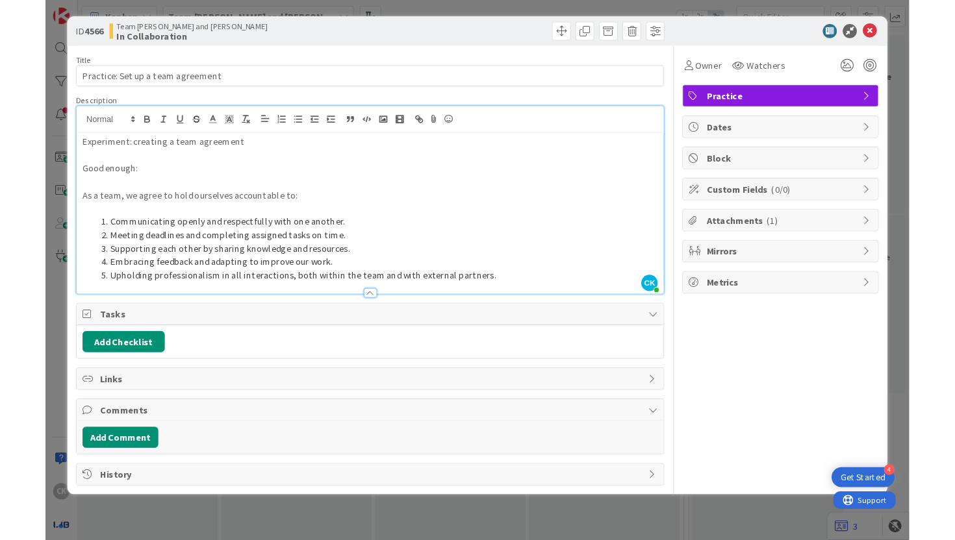
scroll to position [113, 367]
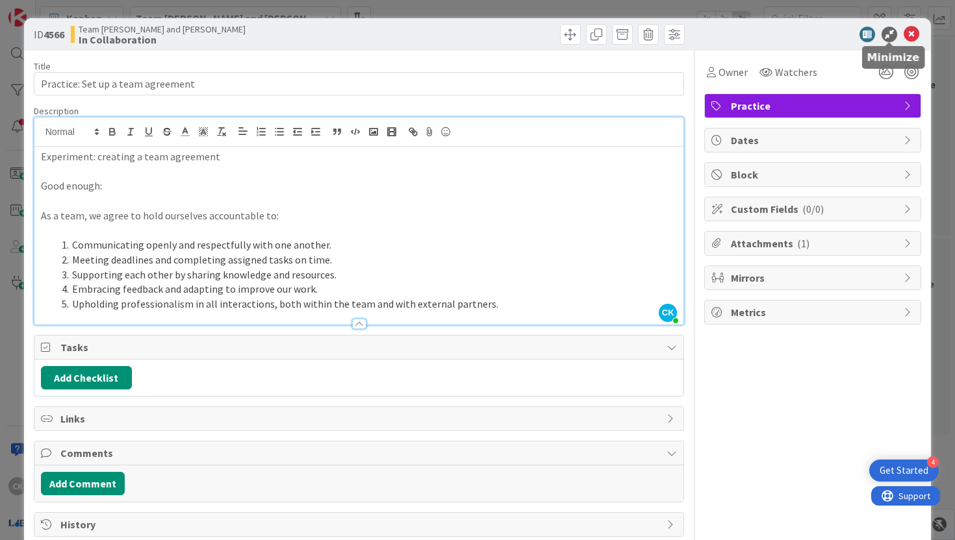
click at [890, 39] on icon at bounding box center [889, 35] width 16 height 16
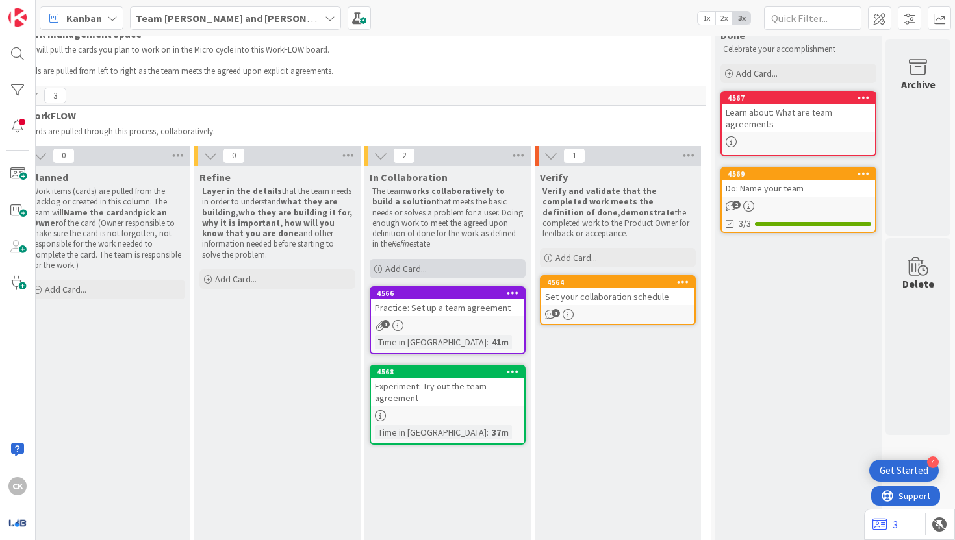
scroll to position [38, 367]
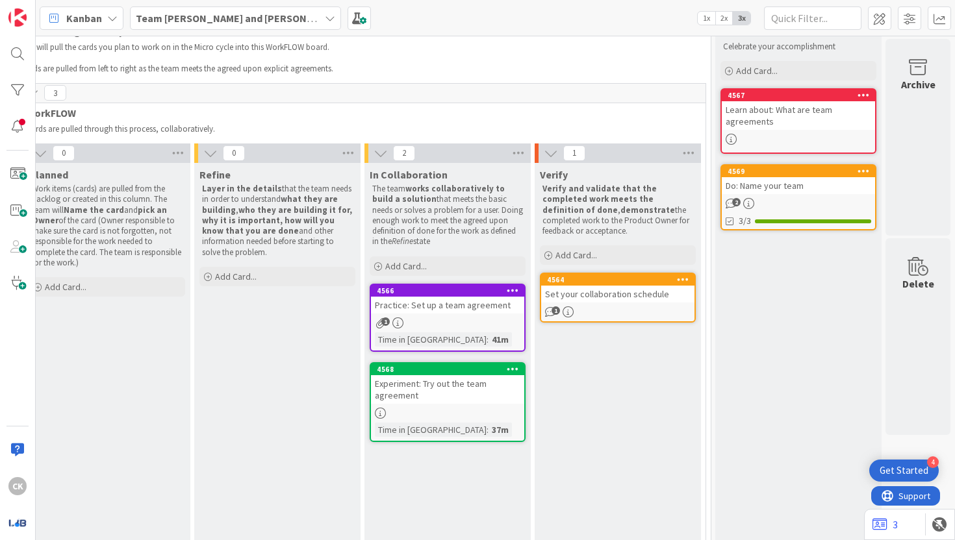
click at [454, 397] on div "Experiment: Try out the team agreement" at bounding box center [447, 389] width 153 height 29
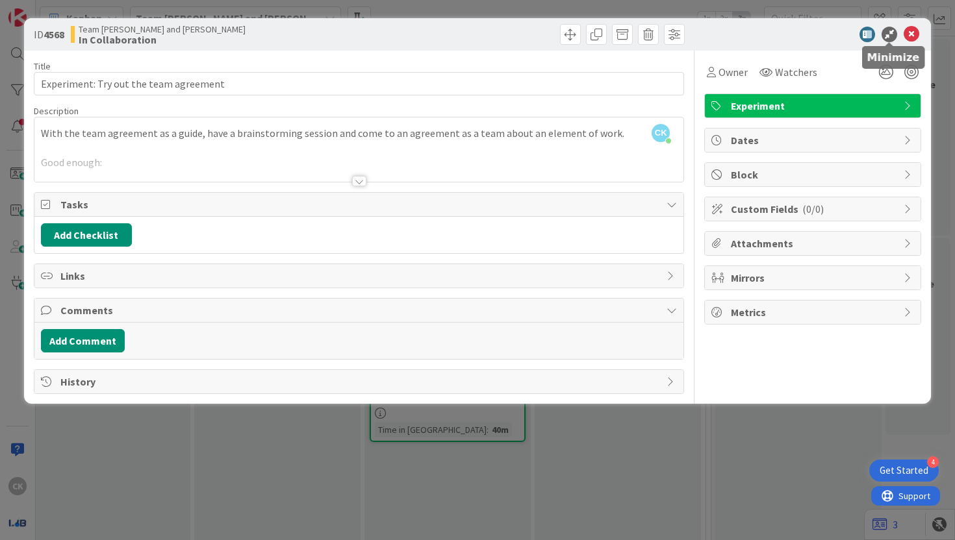
click at [890, 37] on icon at bounding box center [889, 35] width 16 height 16
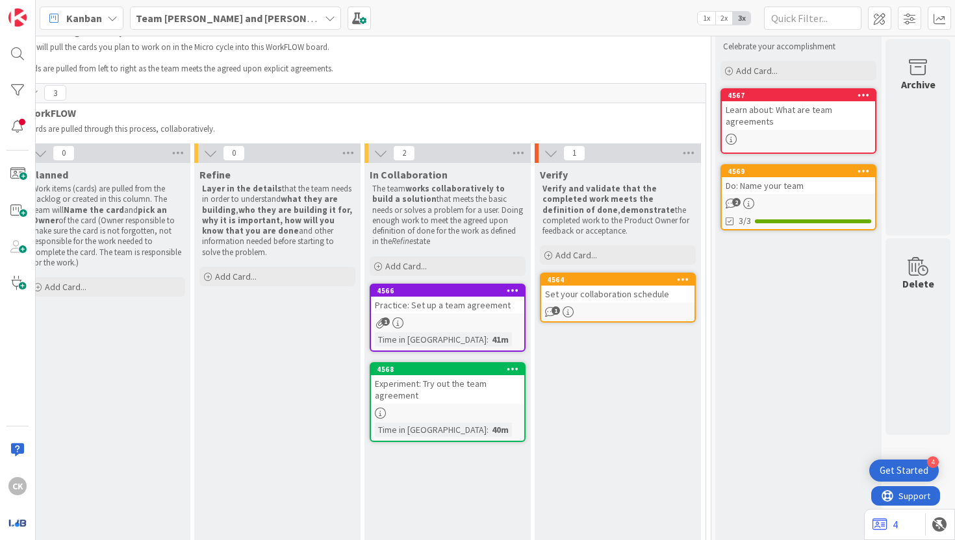
click at [640, 283] on div "4564" at bounding box center [620, 279] width 147 height 9
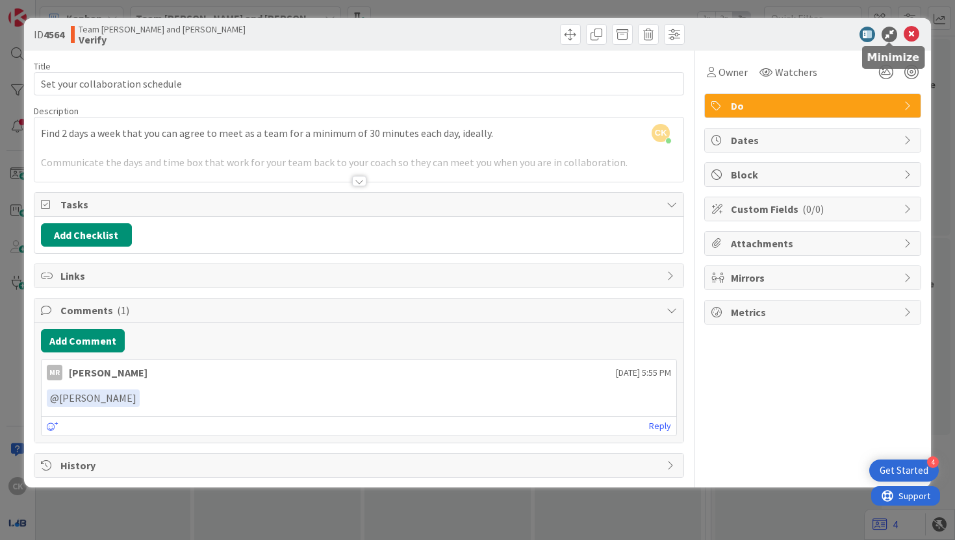
click at [891, 40] on icon at bounding box center [889, 35] width 16 height 16
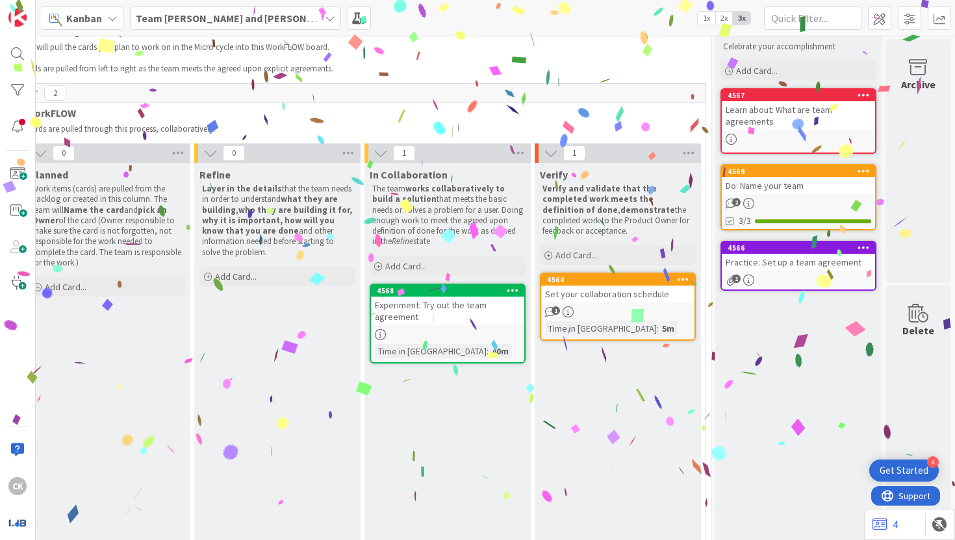
scroll to position [0, 367]
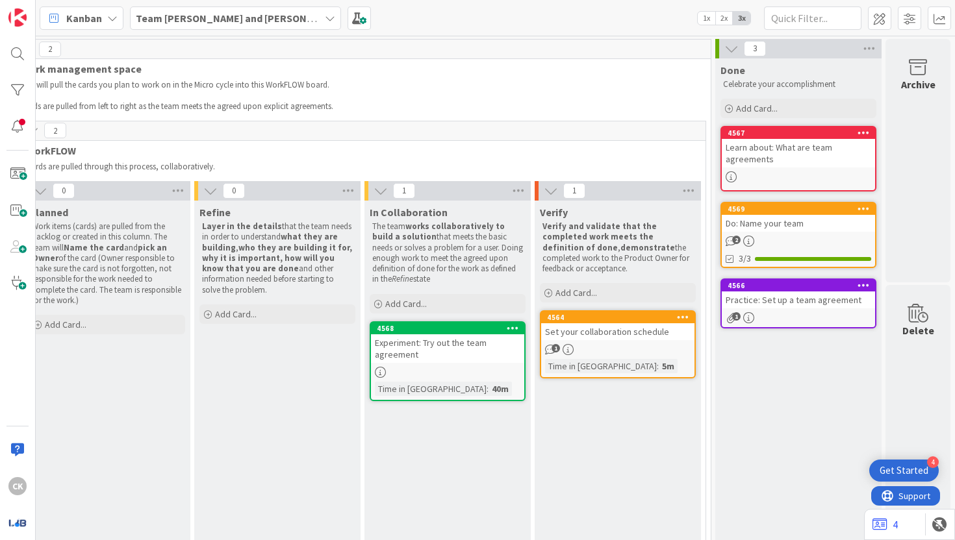
click at [788, 296] on div "Practice: Set up a team agreement" at bounding box center [798, 300] width 153 height 17
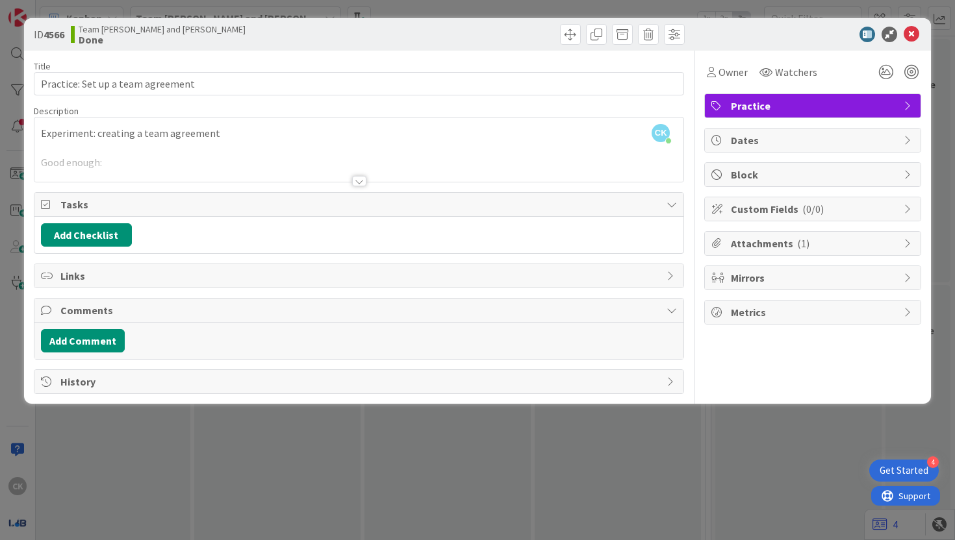
click at [360, 182] on div at bounding box center [359, 181] width 14 height 10
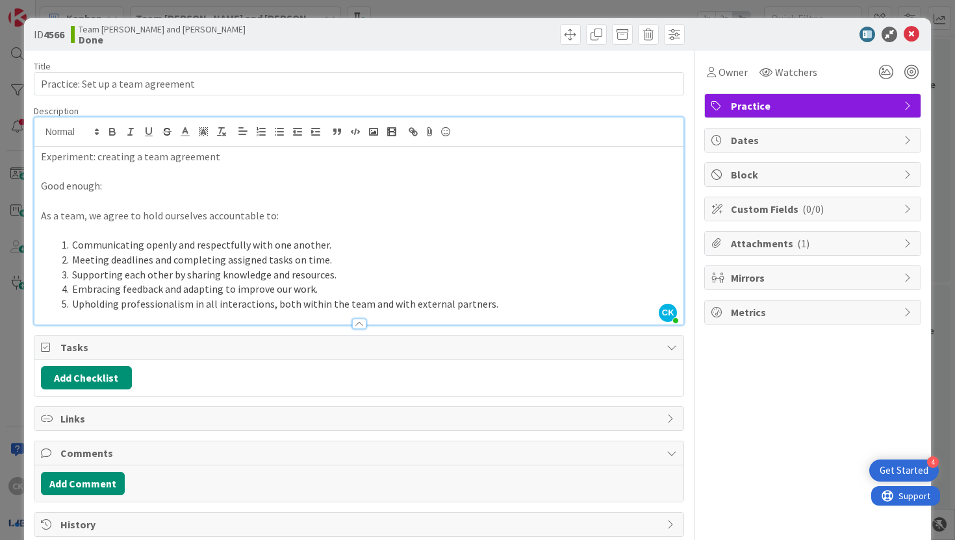
click at [355, 327] on div at bounding box center [359, 324] width 14 height 10
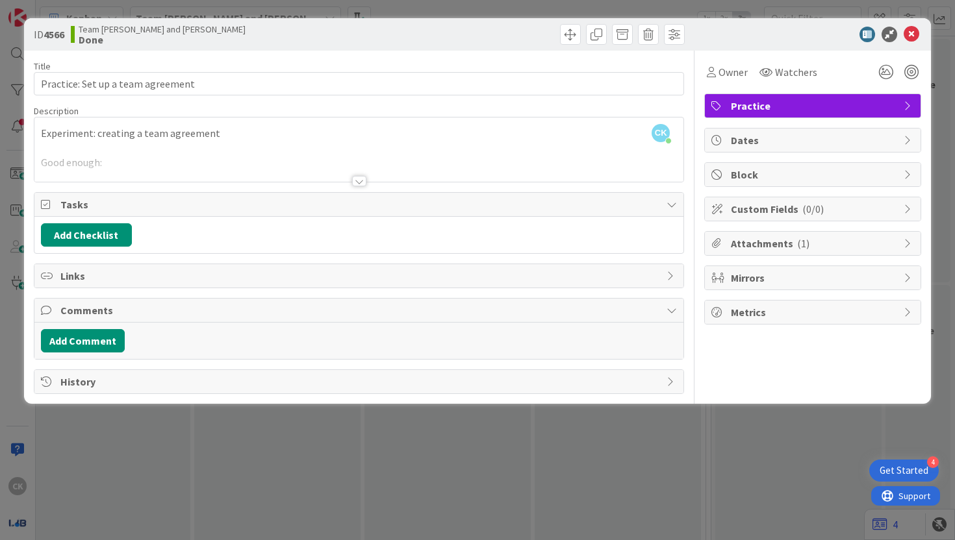
click at [892, 34] on icon at bounding box center [889, 35] width 16 height 16
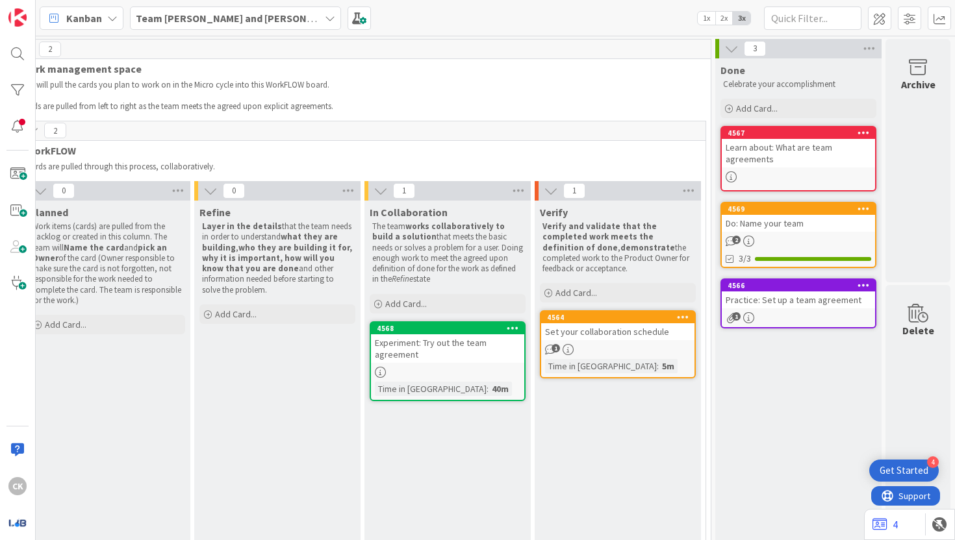
click at [231, 12] on b "Team [PERSON_NAME] and [PERSON_NAME]" at bounding box center [239, 18] width 207 height 13
click at [205, 133] on h4 "Team [PERSON_NAME] and [PERSON_NAME]" at bounding box center [223, 128] width 157 height 13
click at [244, 12] on b "Team [PERSON_NAME] and [PERSON_NAME]" at bounding box center [239, 18] width 207 height 13
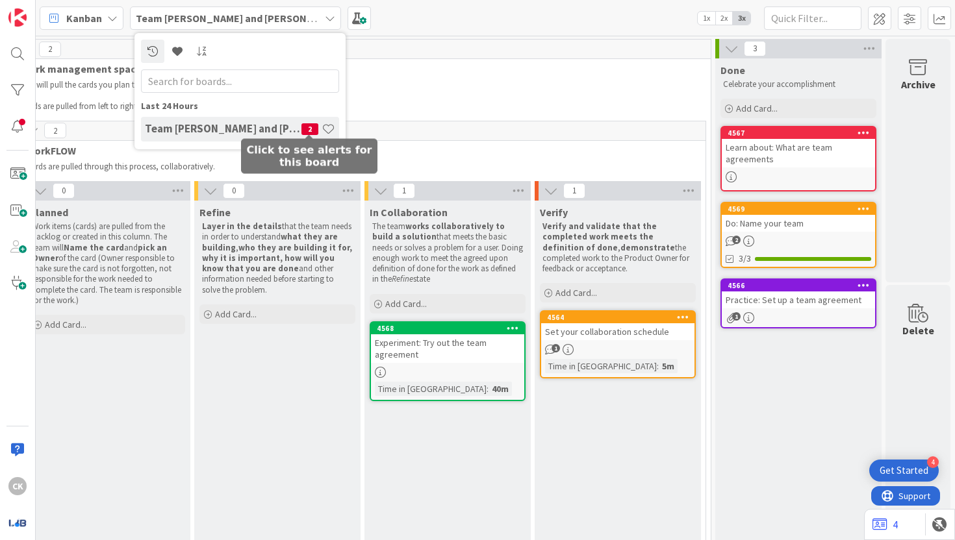
click at [307, 127] on span "2" at bounding box center [309, 129] width 17 height 12
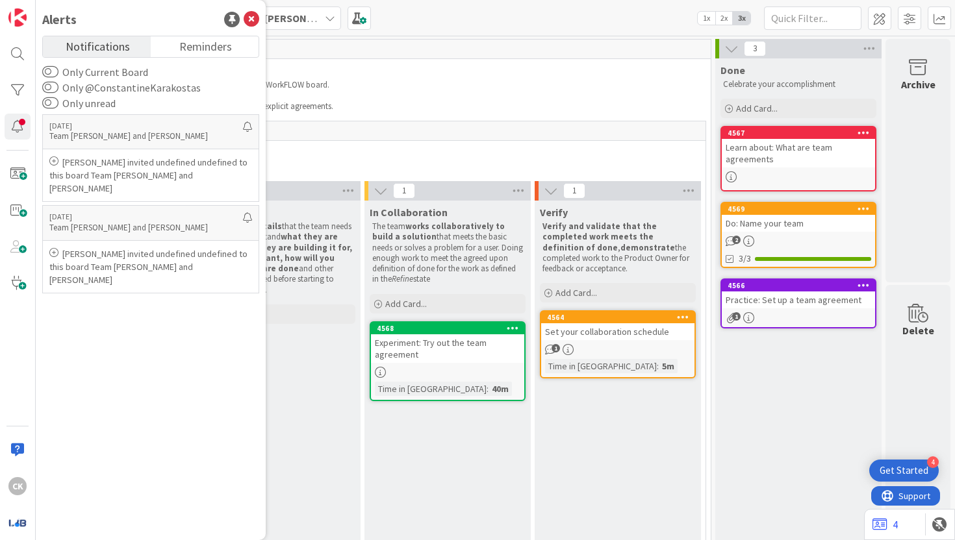
click at [368, 86] on p "You will pull the cards you plan to work on in the Micro cycle into this WorkFL…" at bounding box center [355, 85] width 668 height 10
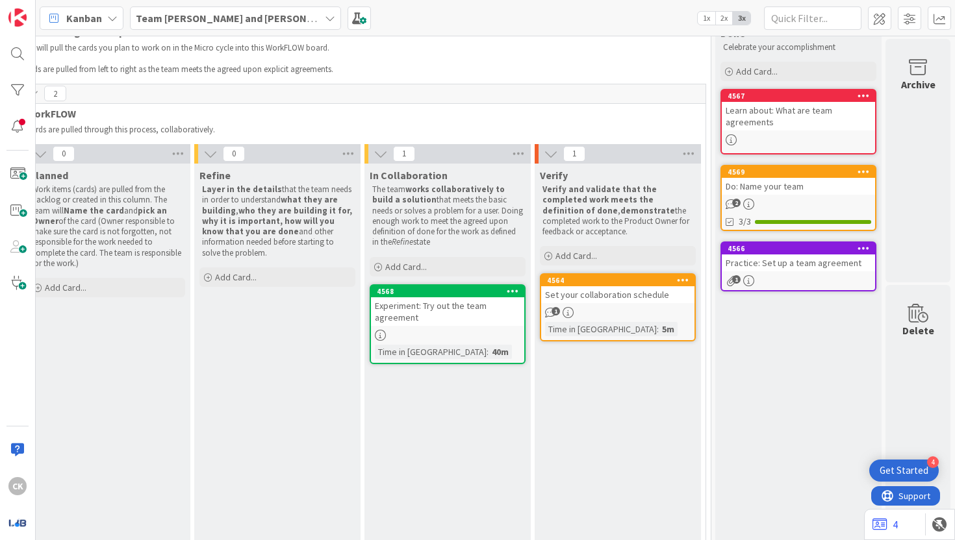
scroll to position [60, 367]
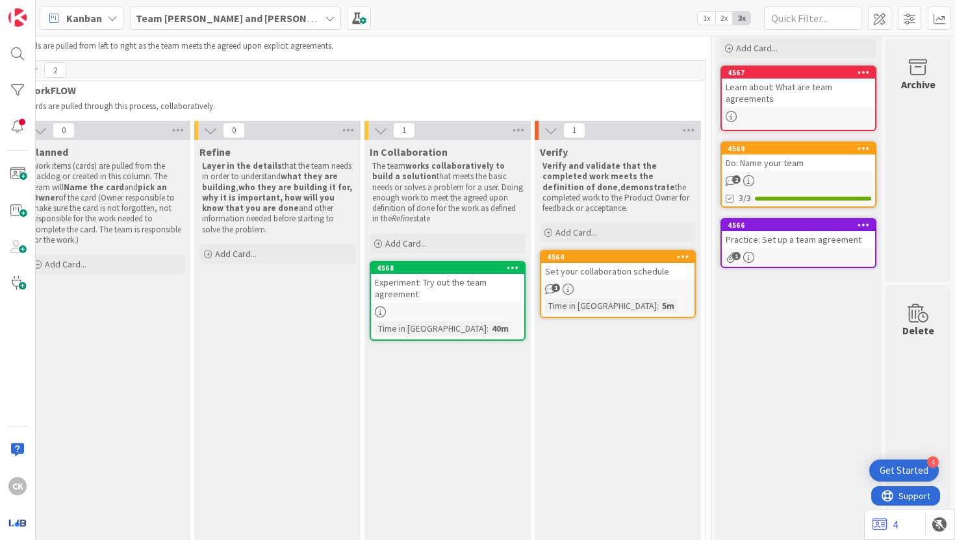
click at [472, 328] on div "Time in Column : 40m" at bounding box center [447, 328] width 145 height 14
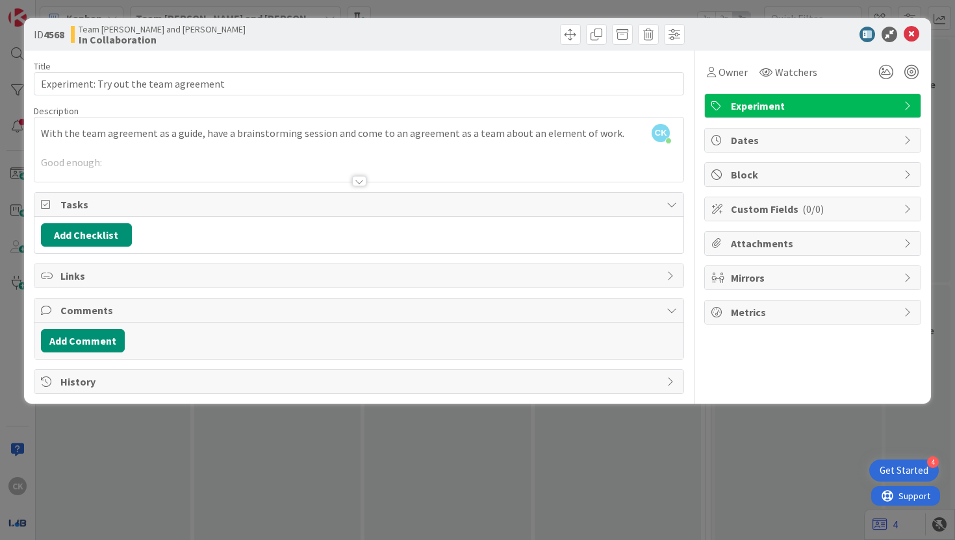
click at [362, 180] on div at bounding box center [359, 181] width 14 height 10
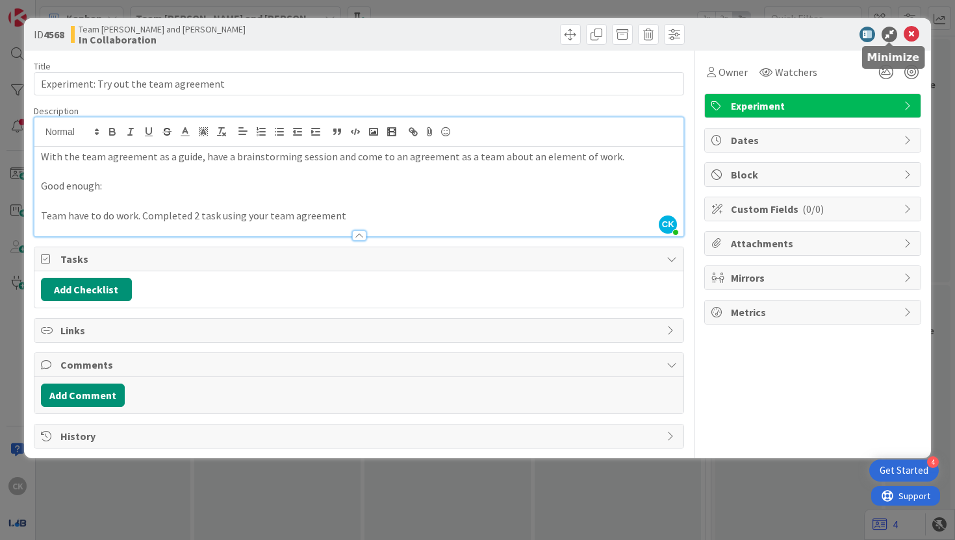
click at [889, 32] on icon at bounding box center [889, 35] width 16 height 16
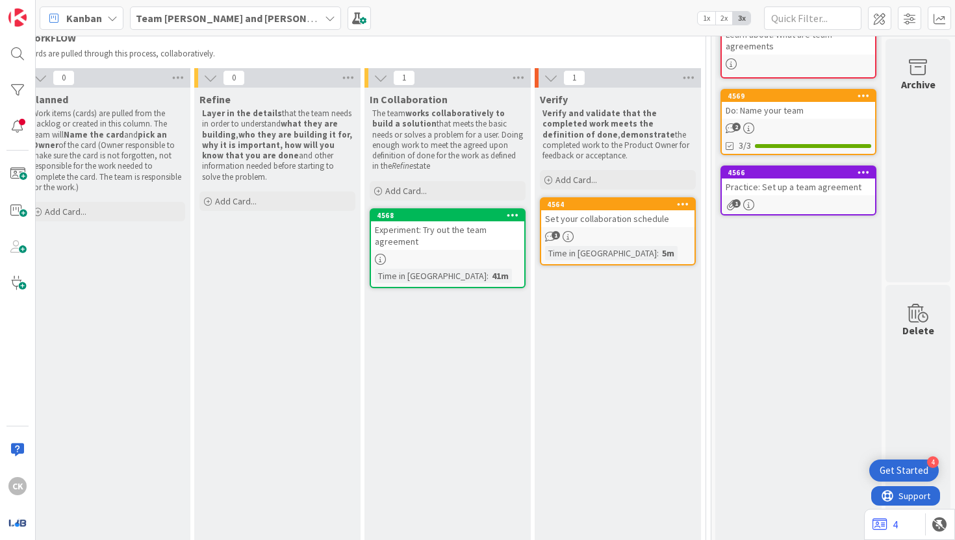
scroll to position [0, 367]
